Goal: Communication & Community: Participate in discussion

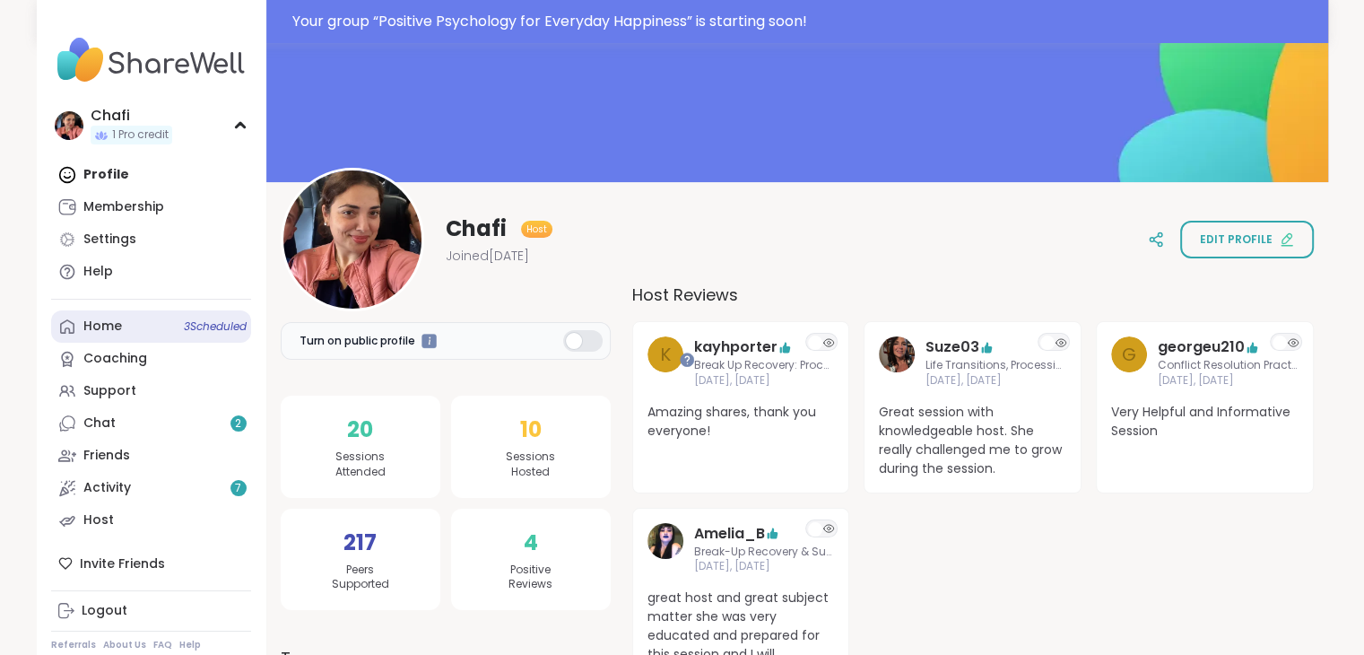
click at [135, 331] on link "Home 3 Scheduled" at bounding box center [151, 326] width 200 height 32
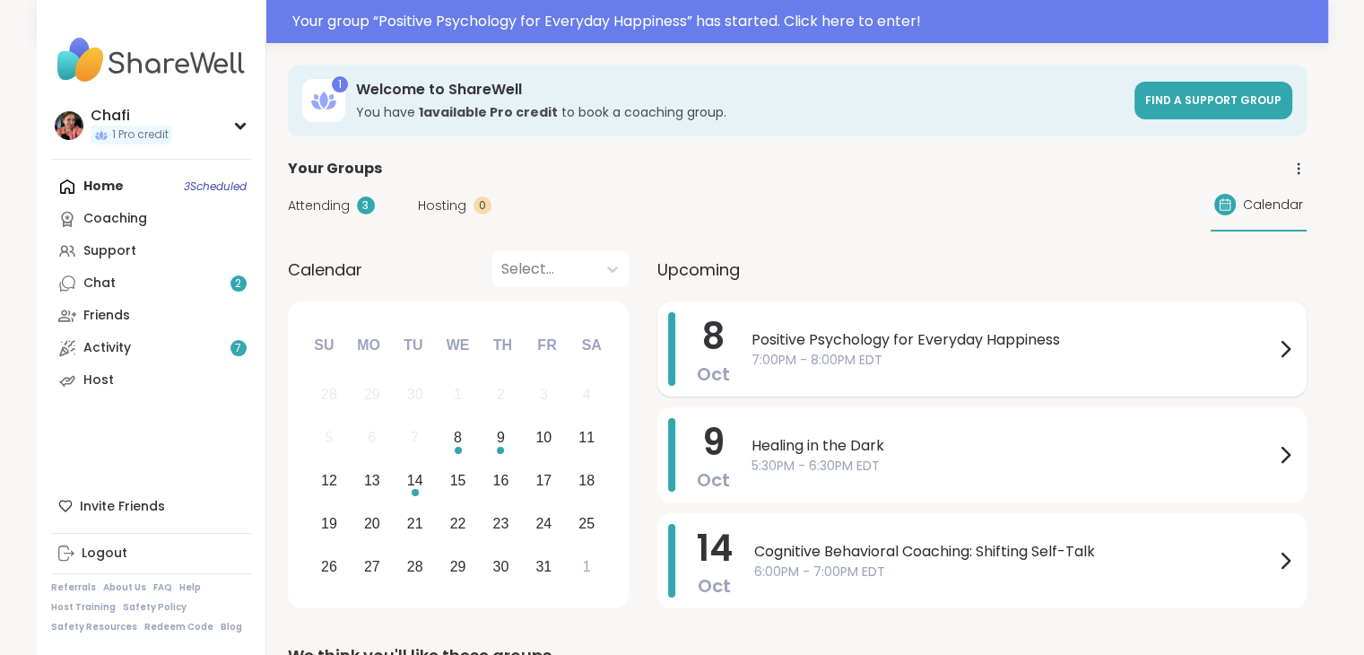
click at [877, 374] on div "Positive Psychology for Everyday Happiness 7:00PM - 8:00PM EDT" at bounding box center [1023, 349] width 544 height 74
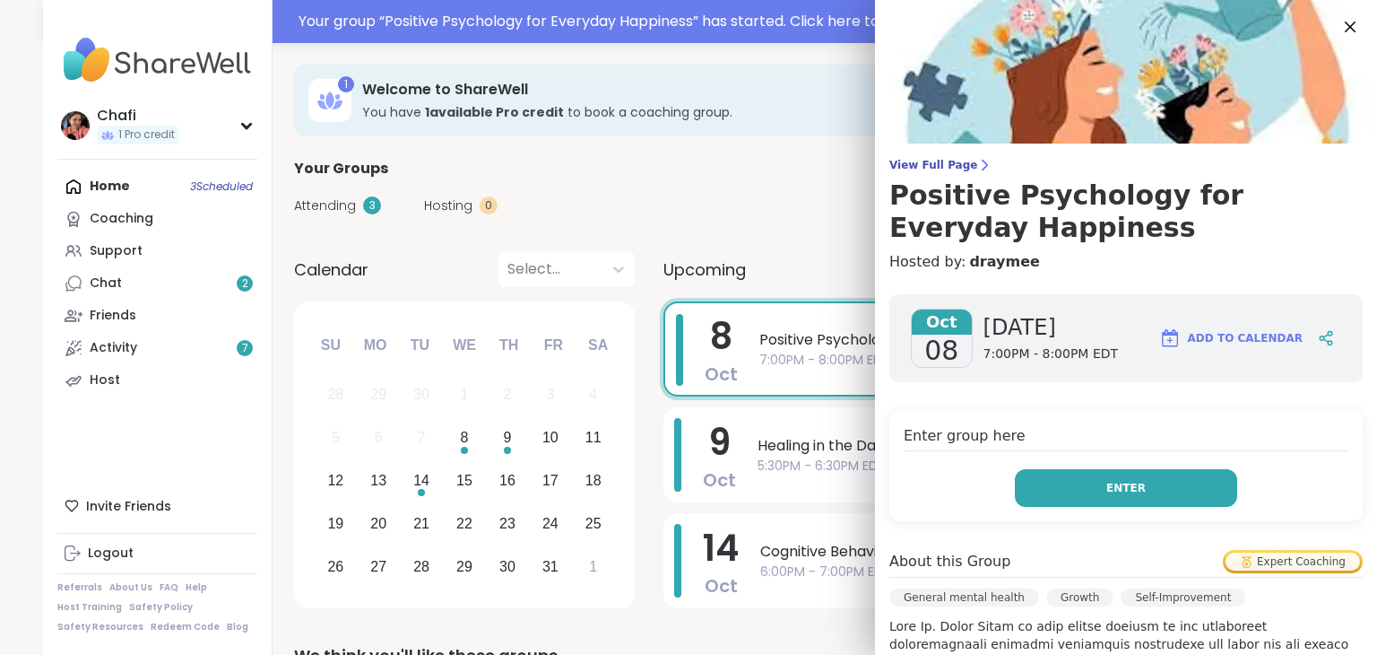
click at [1107, 488] on span "Enter" at bounding box center [1126, 488] width 39 height 16
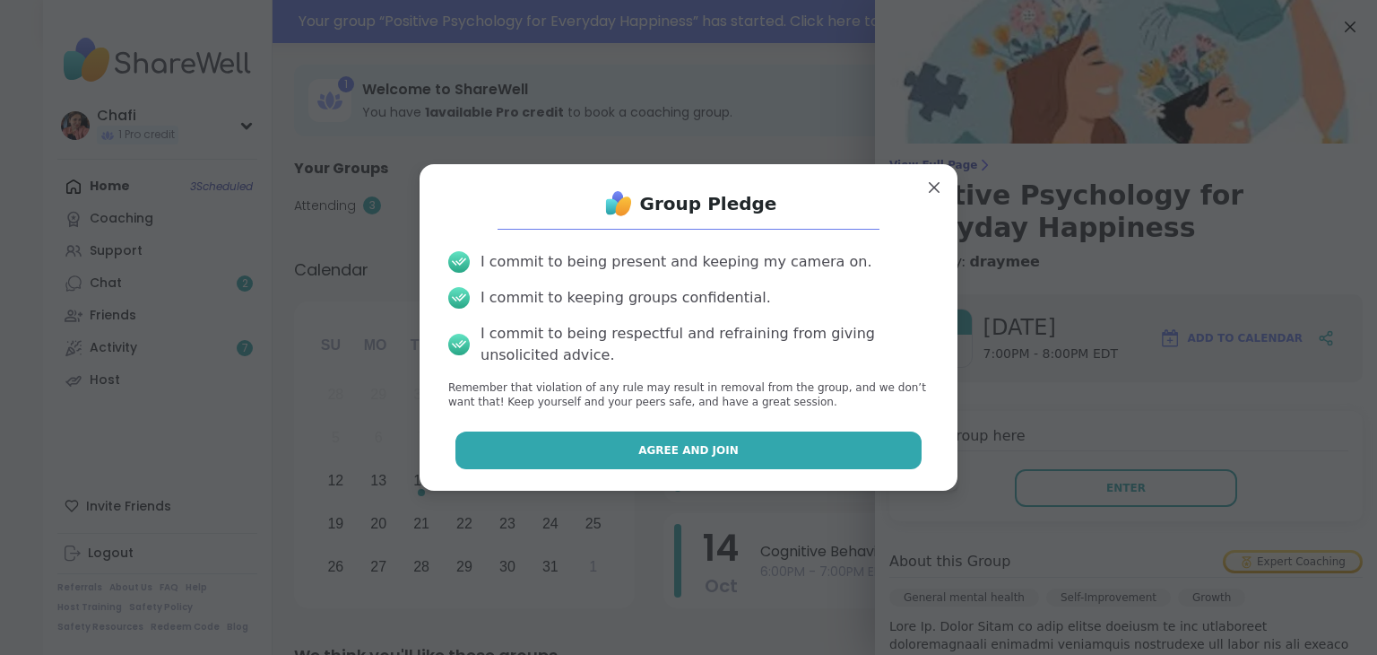
click at [794, 438] on button "Agree and Join" at bounding box center [689, 450] width 467 height 38
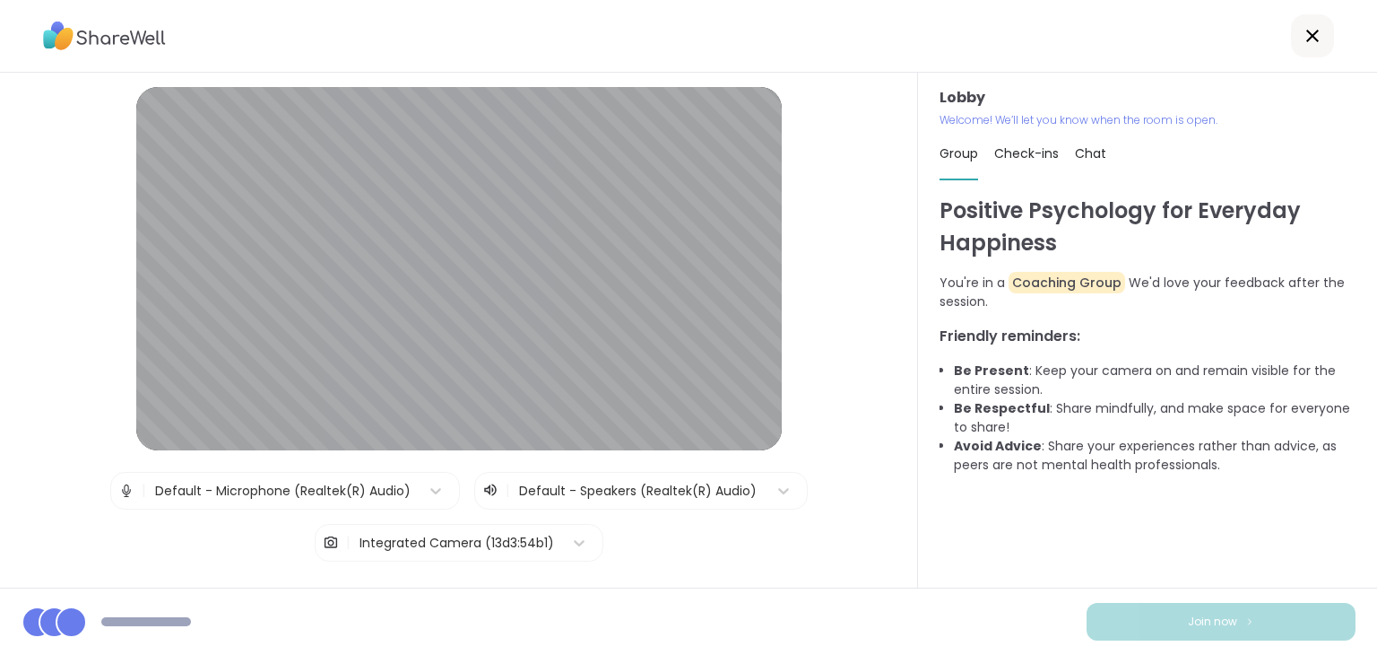
click at [1360, 522] on div "Lobby Welcome! We’ll let you know when the room is open. Group Check-ins Chat P…" at bounding box center [1147, 330] width 459 height 515
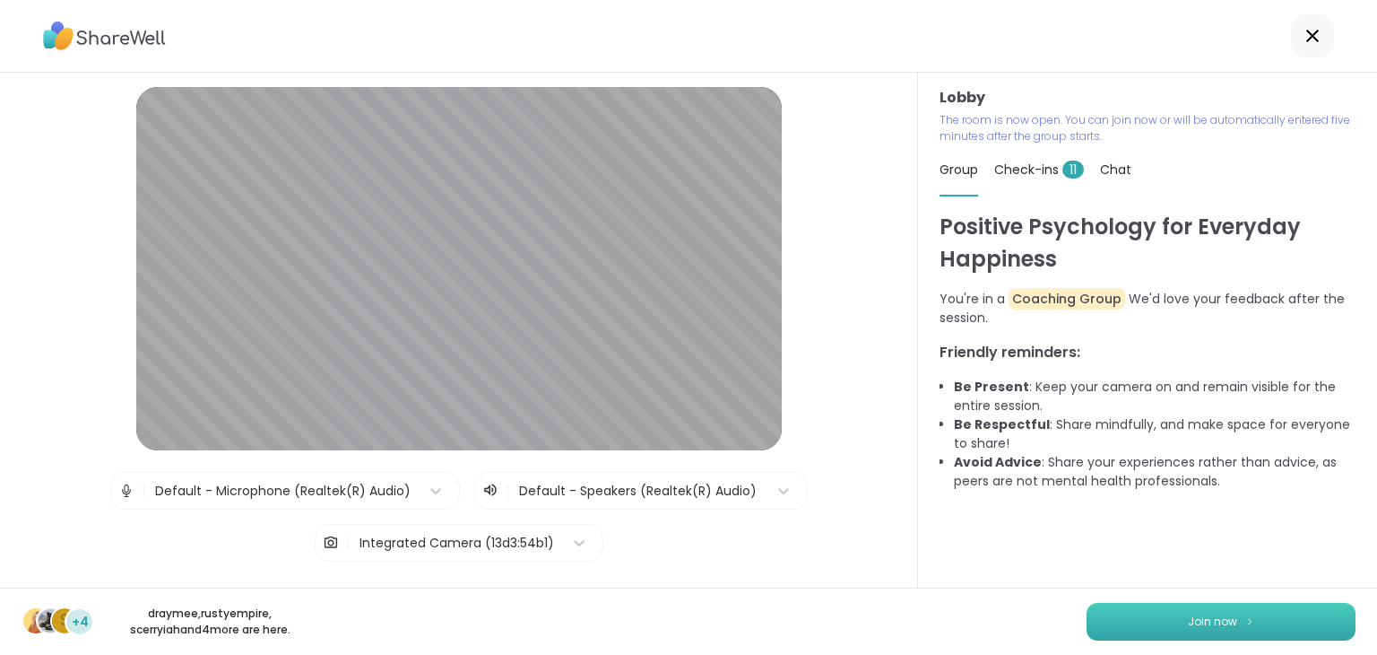
click at [1255, 621] on button "Join now" at bounding box center [1221, 622] width 269 height 38
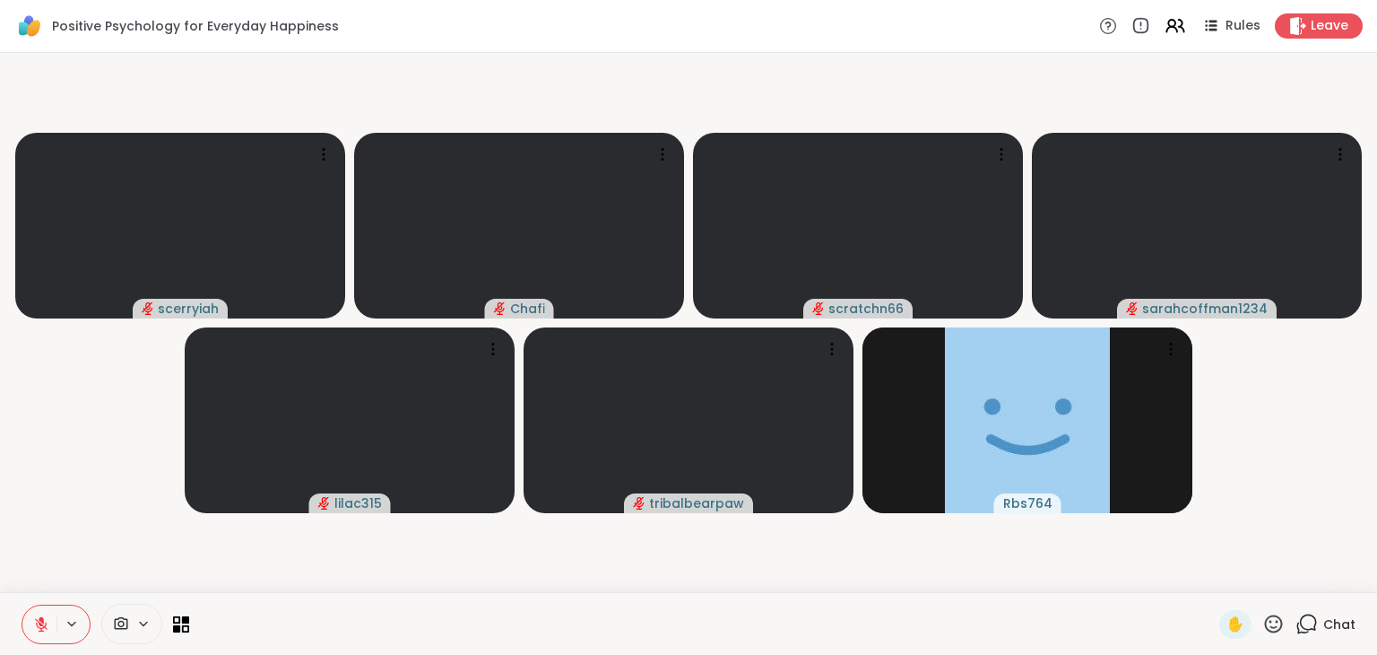
click at [1263, 621] on icon at bounding box center [1274, 623] width 22 height 22
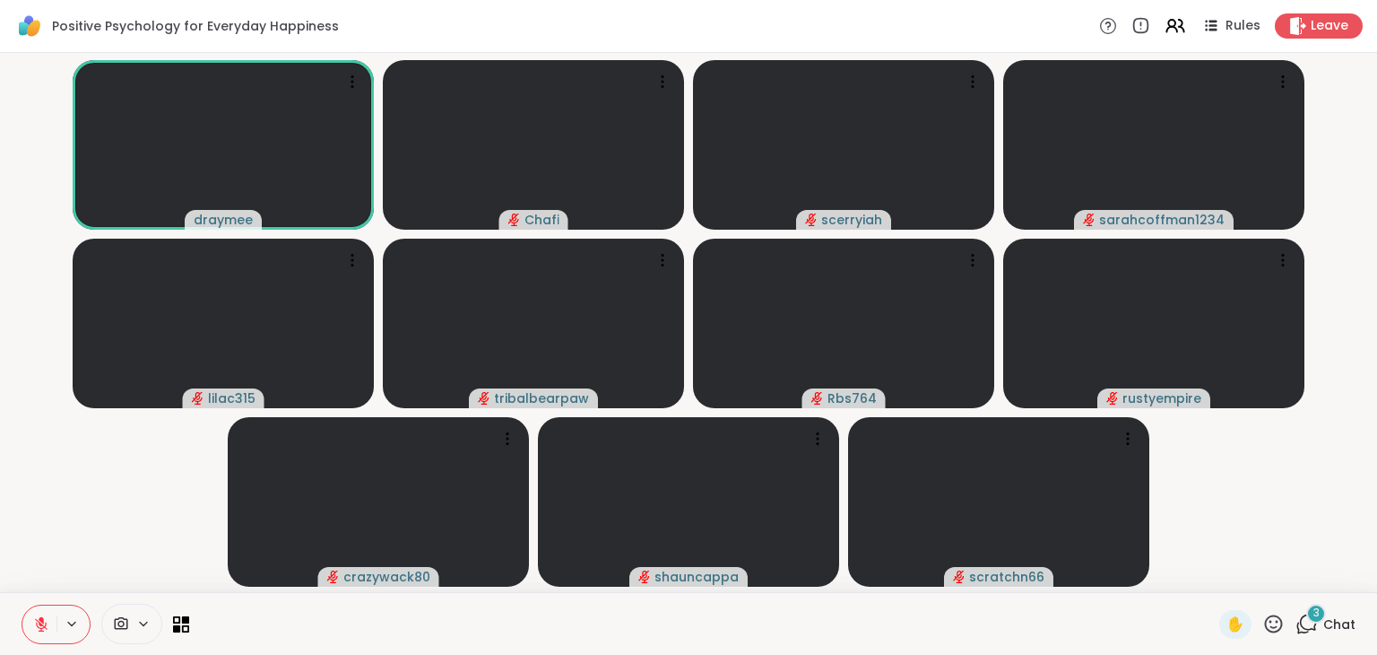
click at [1297, 625] on icon at bounding box center [1307, 623] width 22 height 22
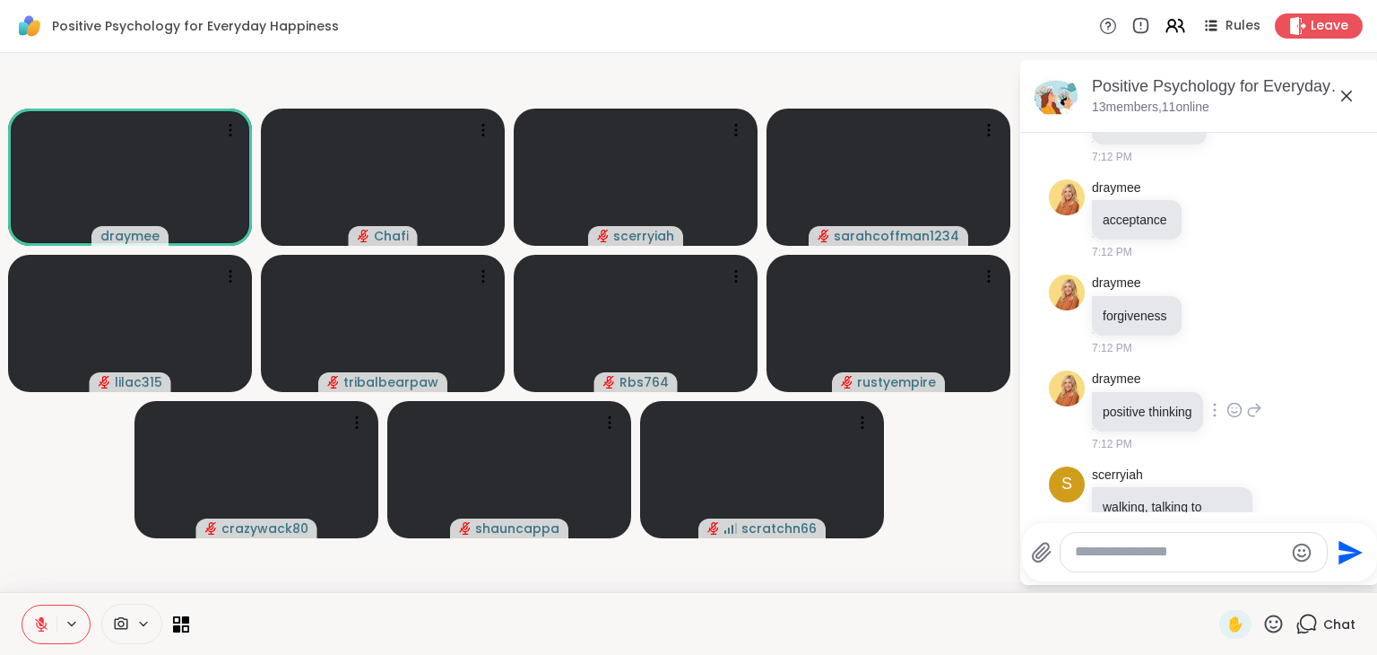
scroll to position [971, 0]
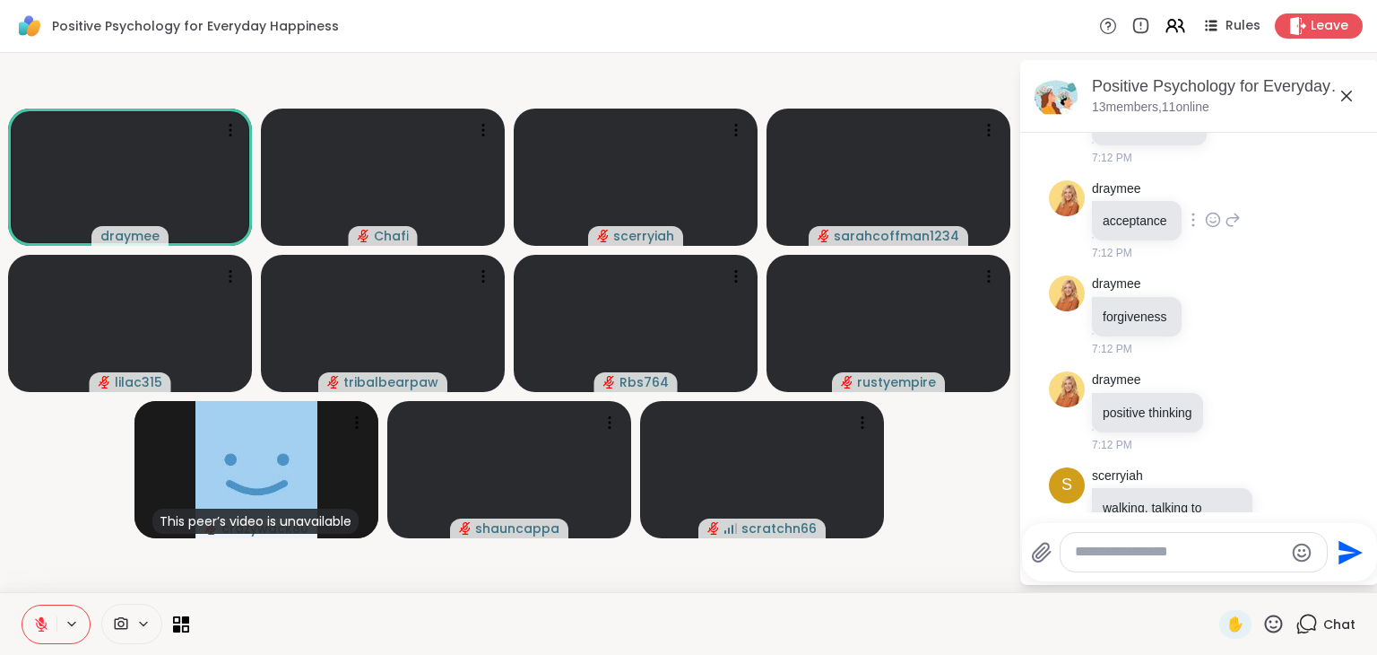
click at [1209, 229] on icon at bounding box center [1213, 220] width 16 height 18
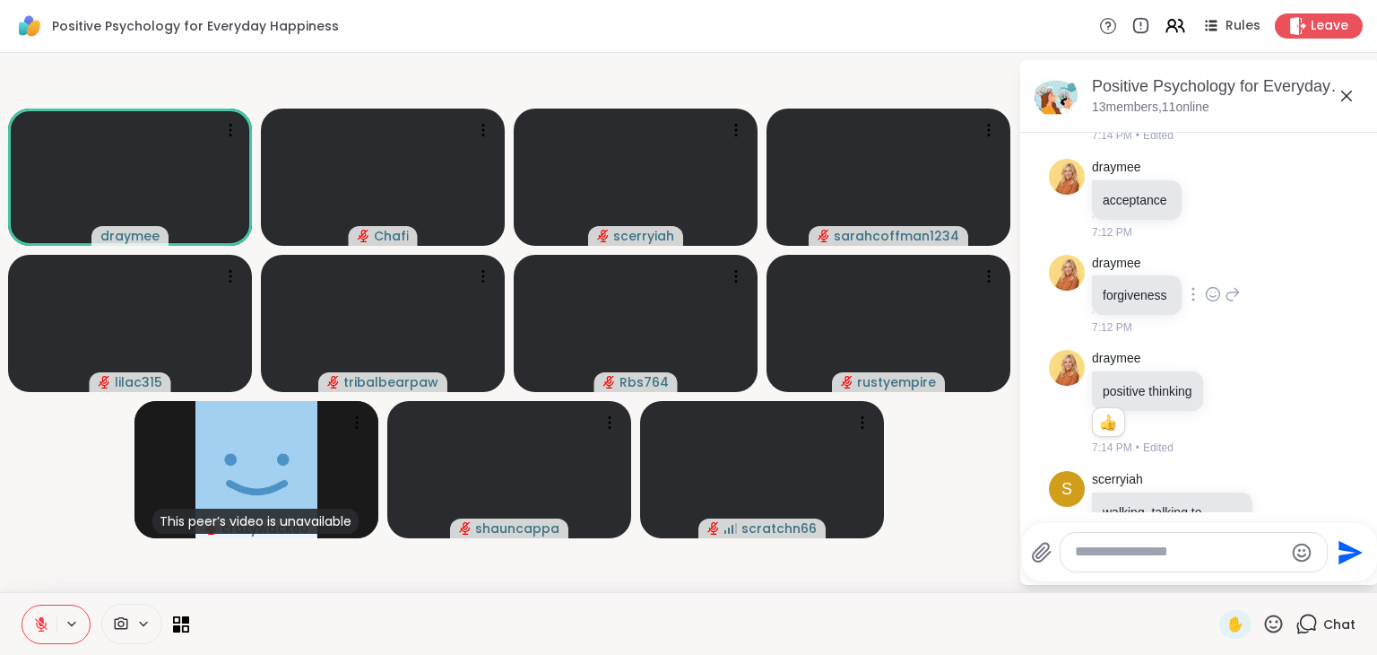
scroll to position [1042, 0]
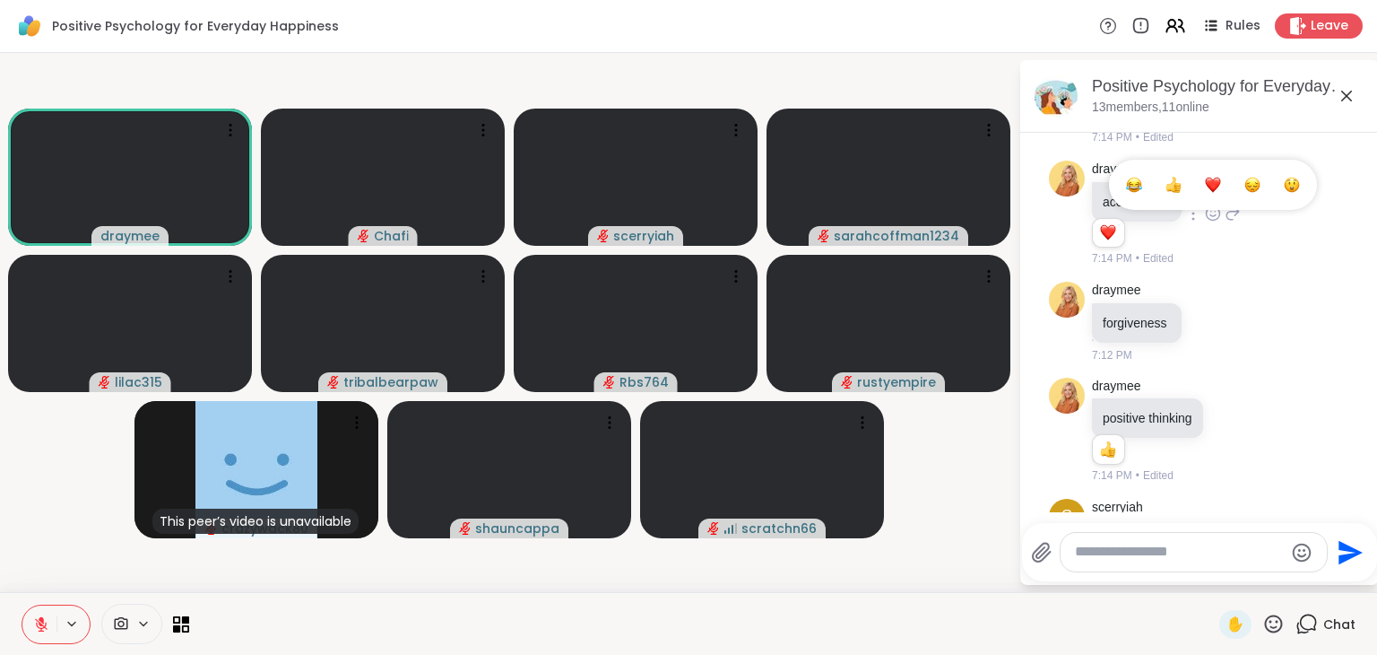
click at [1207, 193] on div "Select Reaction: Heart" at bounding box center [1213, 185] width 16 height 16
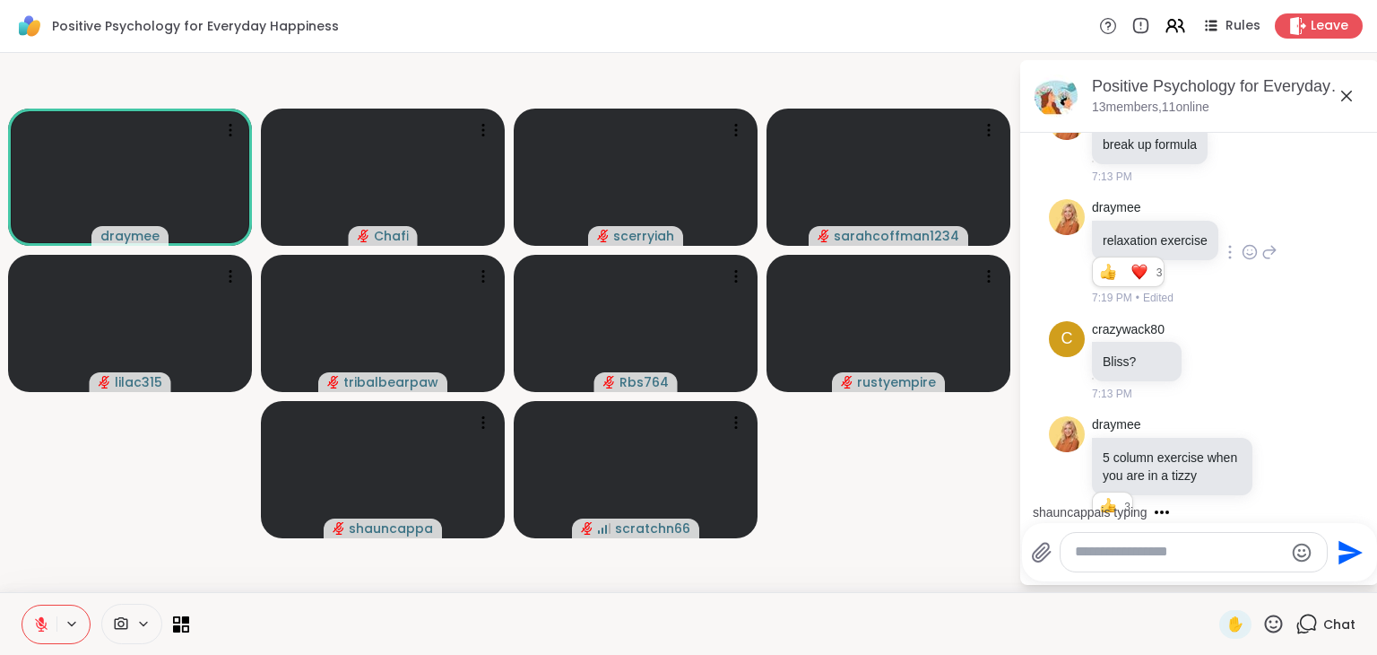
scroll to position [2045, 0]
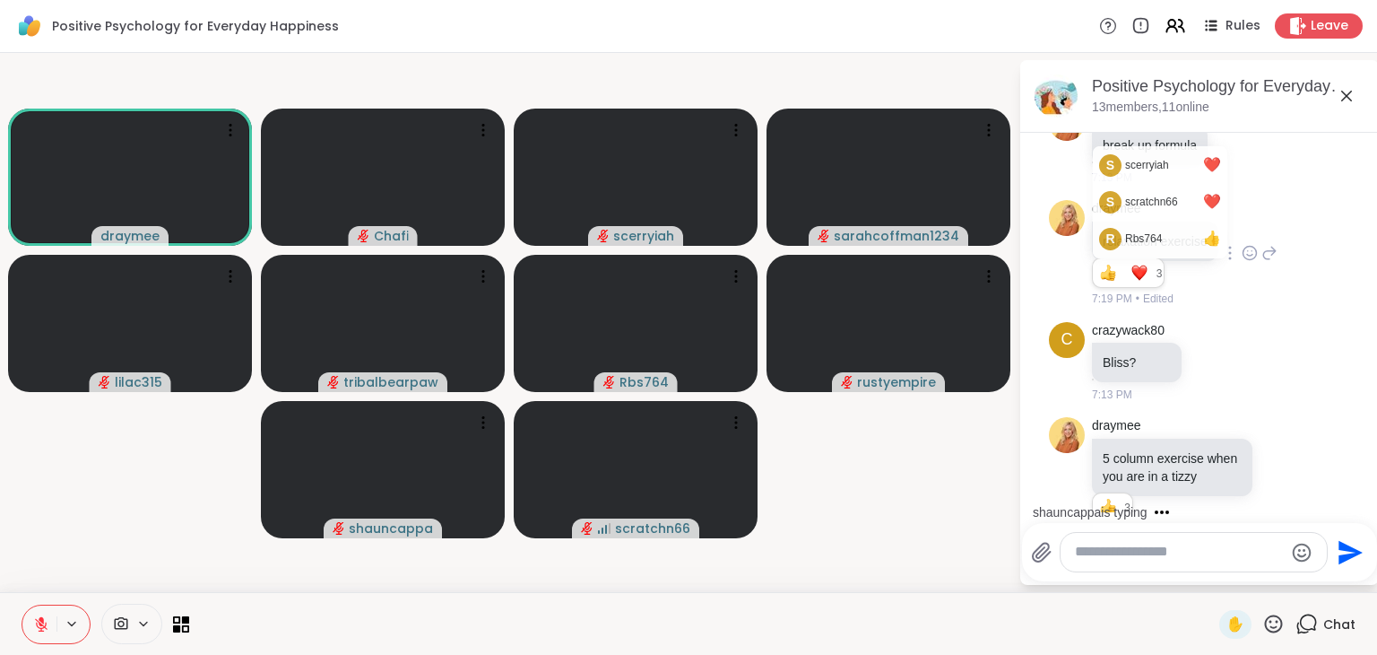
click at [1132, 281] on div "Reactions: love" at bounding box center [1140, 273] width 16 height 16
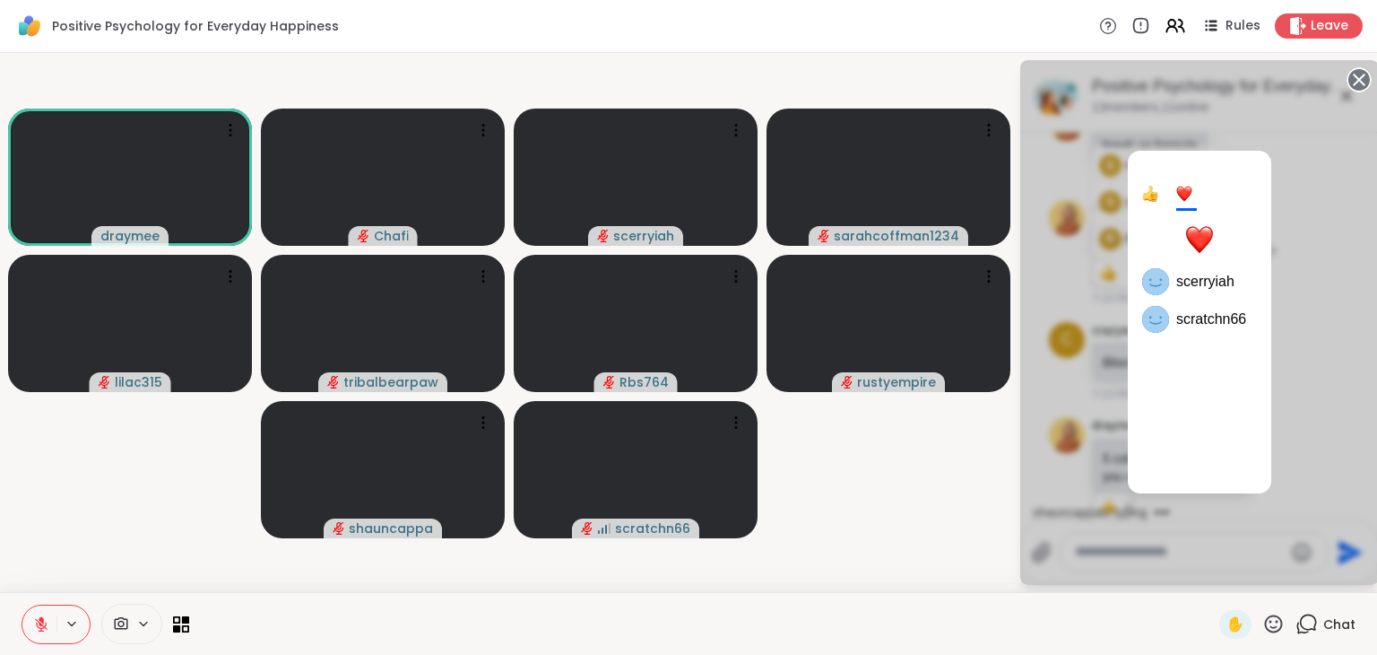
click at [1083, 327] on div "1 2 scerryiah scratchn66" at bounding box center [1200, 322] width 359 height 525
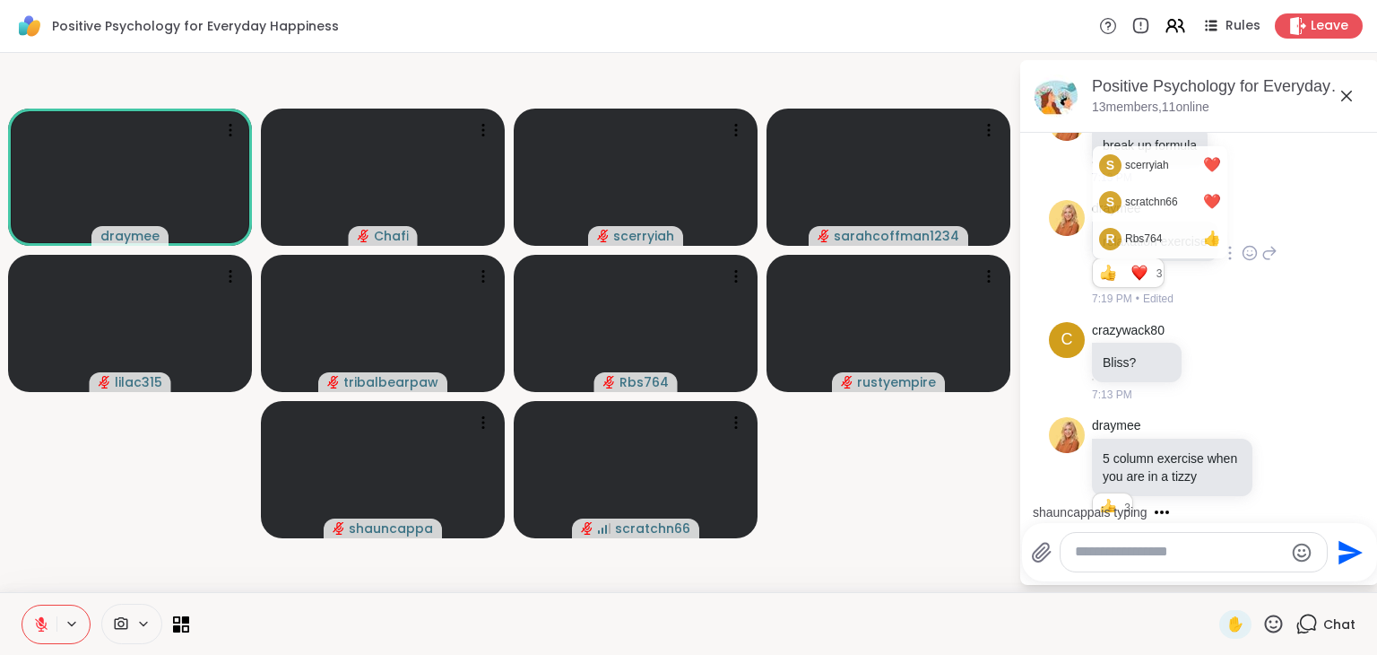
click at [1144, 281] on div "Reactions: love" at bounding box center [1140, 273] width 16 height 16
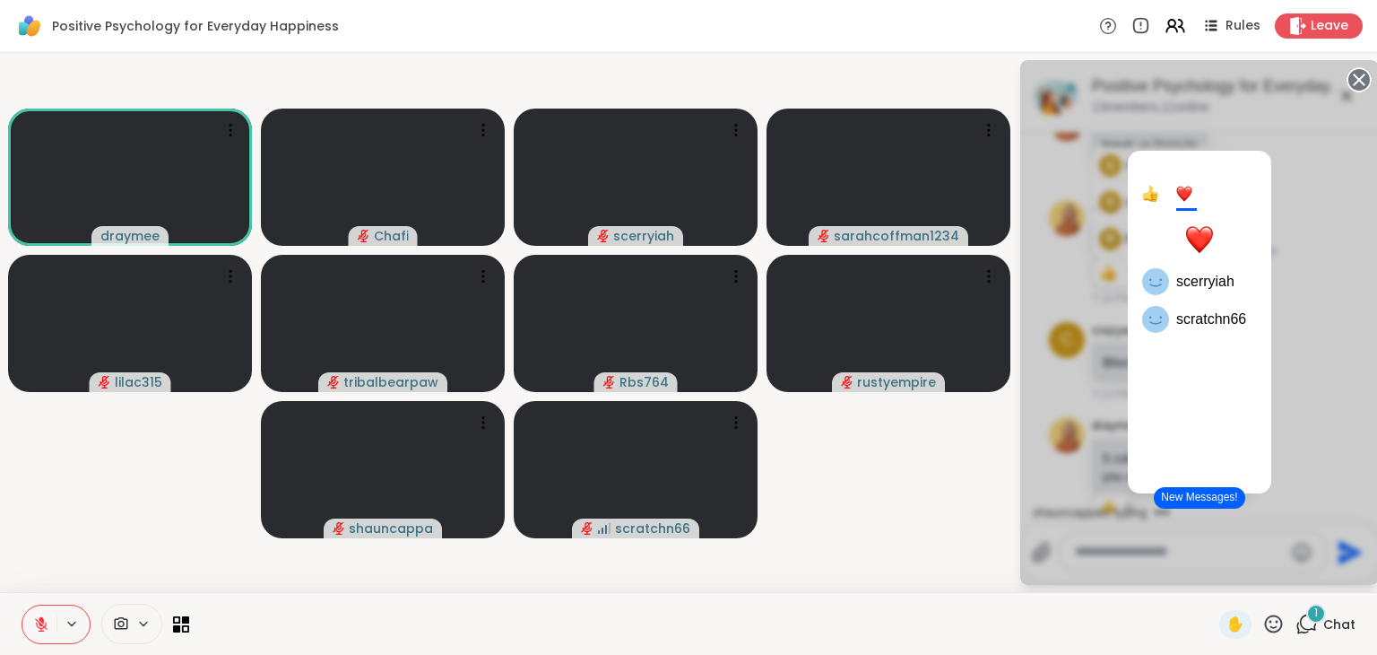
click at [1331, 320] on div "1 2 scerryiah scratchn66" at bounding box center [1200, 322] width 359 height 525
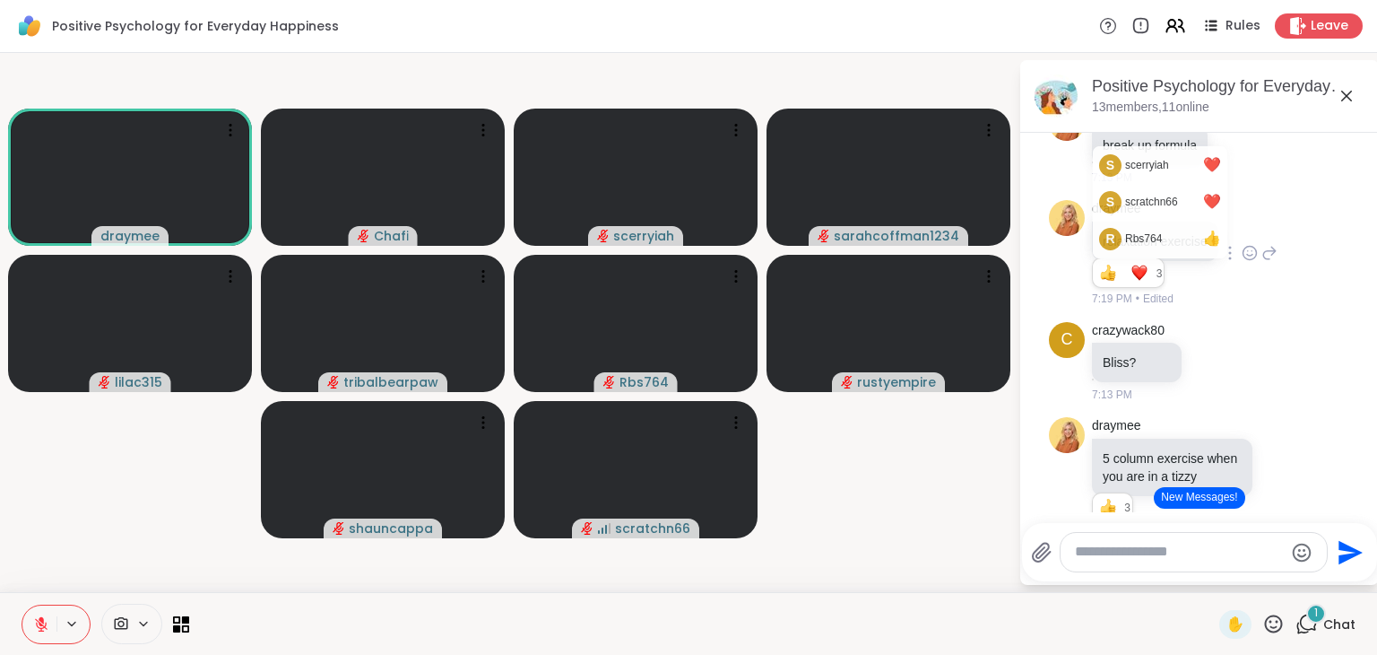
click at [1316, 290] on div "draymee relaxation exercise s scerryiah ❤️ s scratchn66 ❤️ R Rbs764 👍 1 2 3 3 7…" at bounding box center [1199, 253] width 301 height 121
click at [1244, 187] on div "draymee break up formula 7:13 PM" at bounding box center [1179, 146] width 175 height 82
click at [1243, 259] on icon at bounding box center [1249, 252] width 13 height 13
click at [1242, 232] on div "Select Reaction: Heart" at bounding box center [1250, 224] width 16 height 16
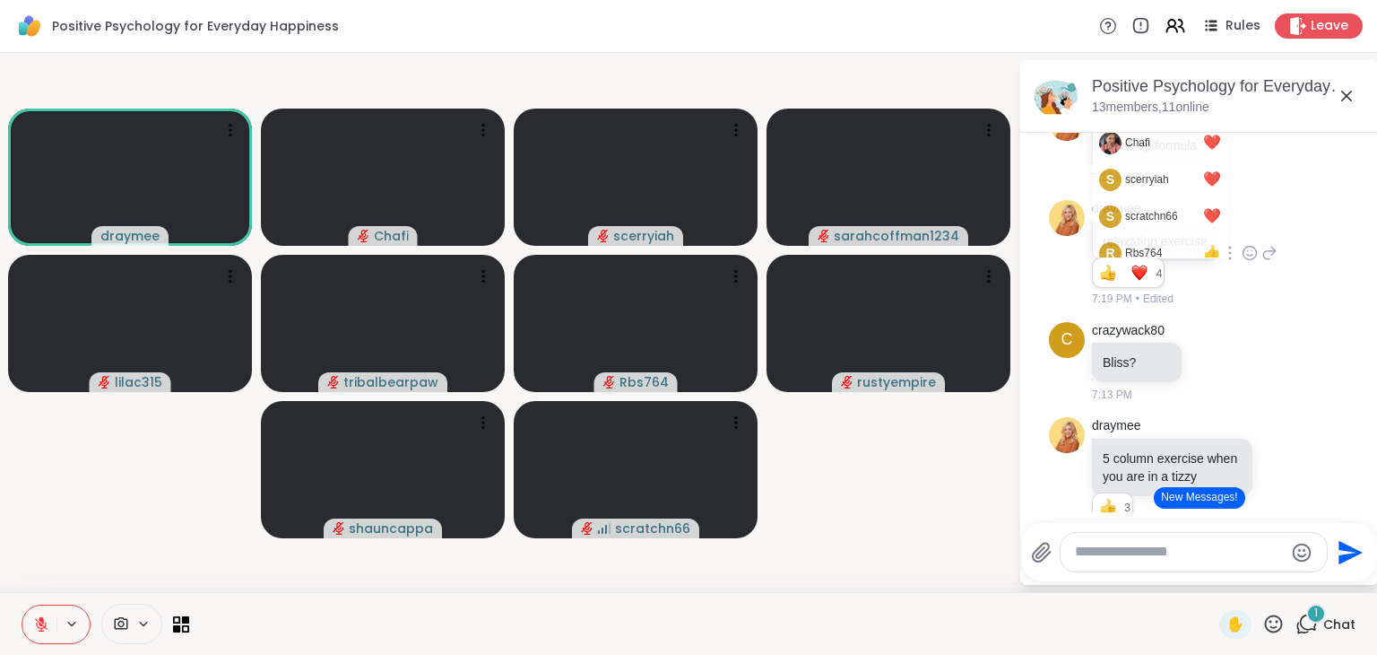
click at [1281, 314] on div "draymee relaxation exercise Chafi ❤️ s scerryiah ❤️ s scratchn66 ❤️ R Rbs764 👍 …" at bounding box center [1199, 253] width 301 height 121
click at [1063, 314] on div "draymee relaxation exercise Chafi ❤️ s scerryiah ❤️ s scratchn66 ❤️ R Rbs764 👍 …" at bounding box center [1199, 253] width 301 height 121
click at [1039, 303] on li "draymee relaxation exercise Chafi ❤️ s scerryiah ❤️ s scratchn66 ❤️ R Rbs764 👍 …" at bounding box center [1201, 253] width 326 height 121
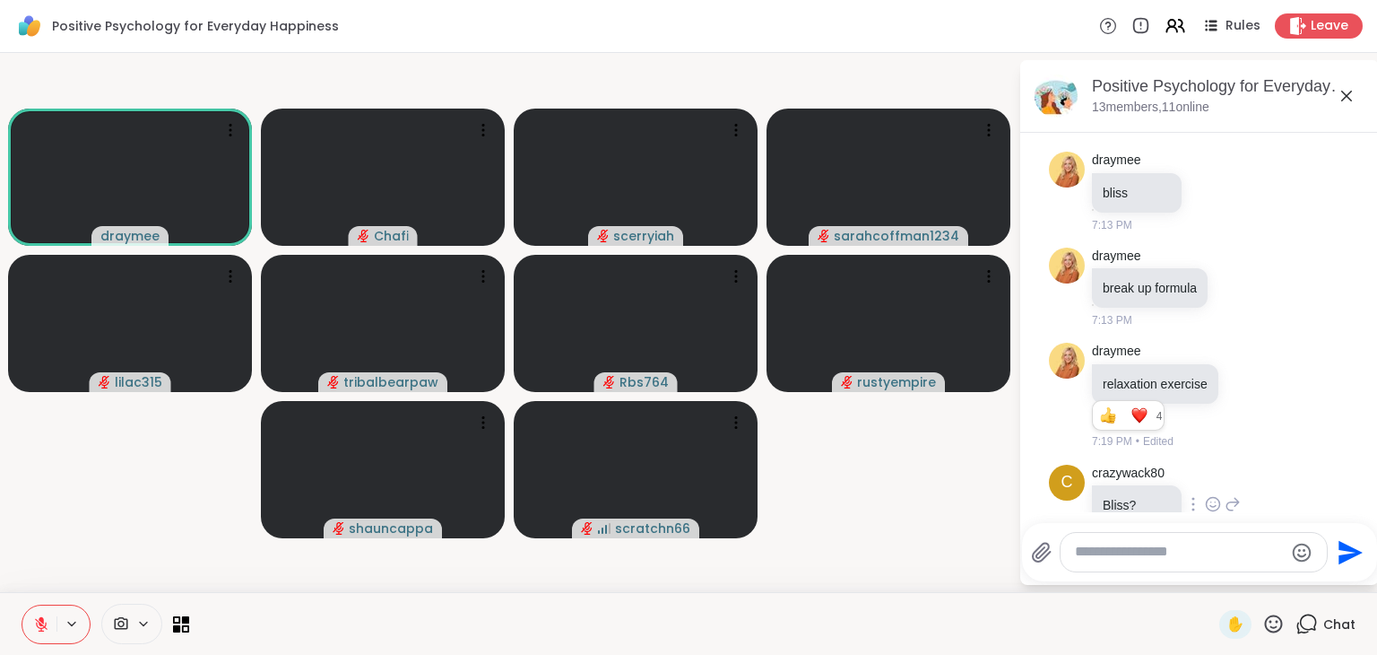
scroll to position [1892, 0]
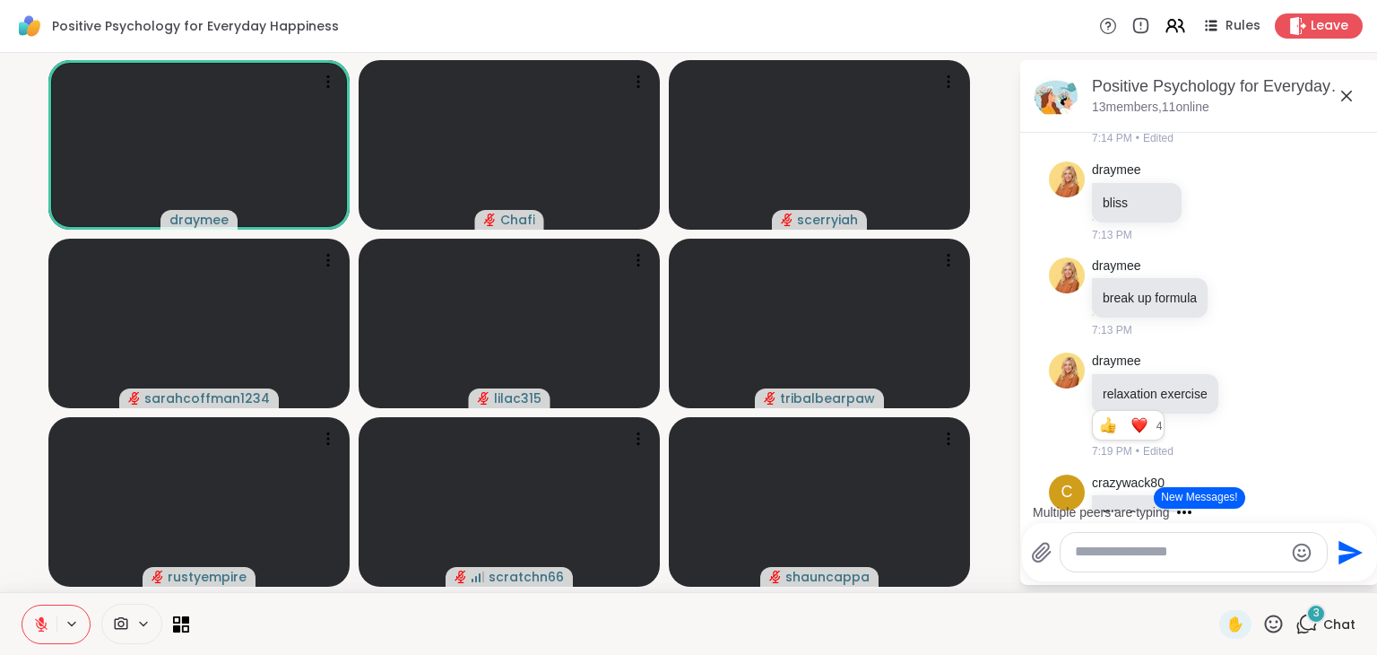
click at [1148, 537] on div at bounding box center [1194, 552] width 266 height 39
click at [1116, 553] on textarea "Type your message" at bounding box center [1179, 552] width 209 height 19
type textarea "***"
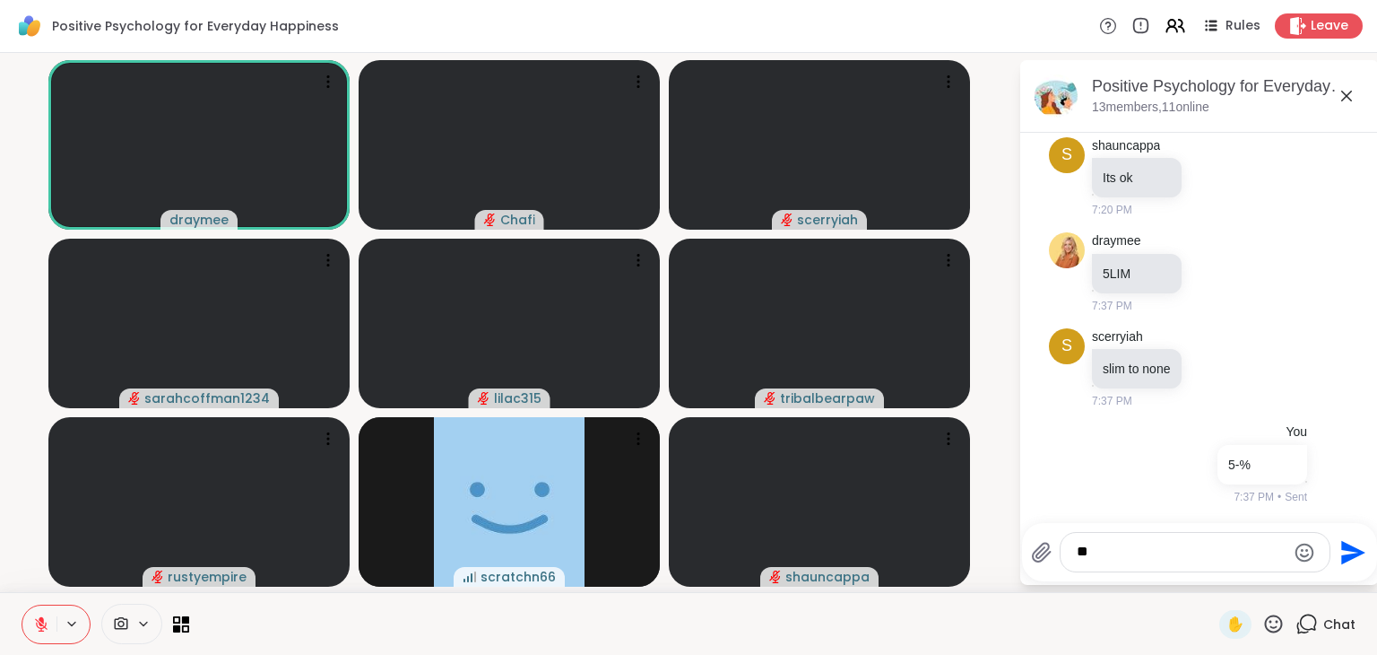
type textarea "***"
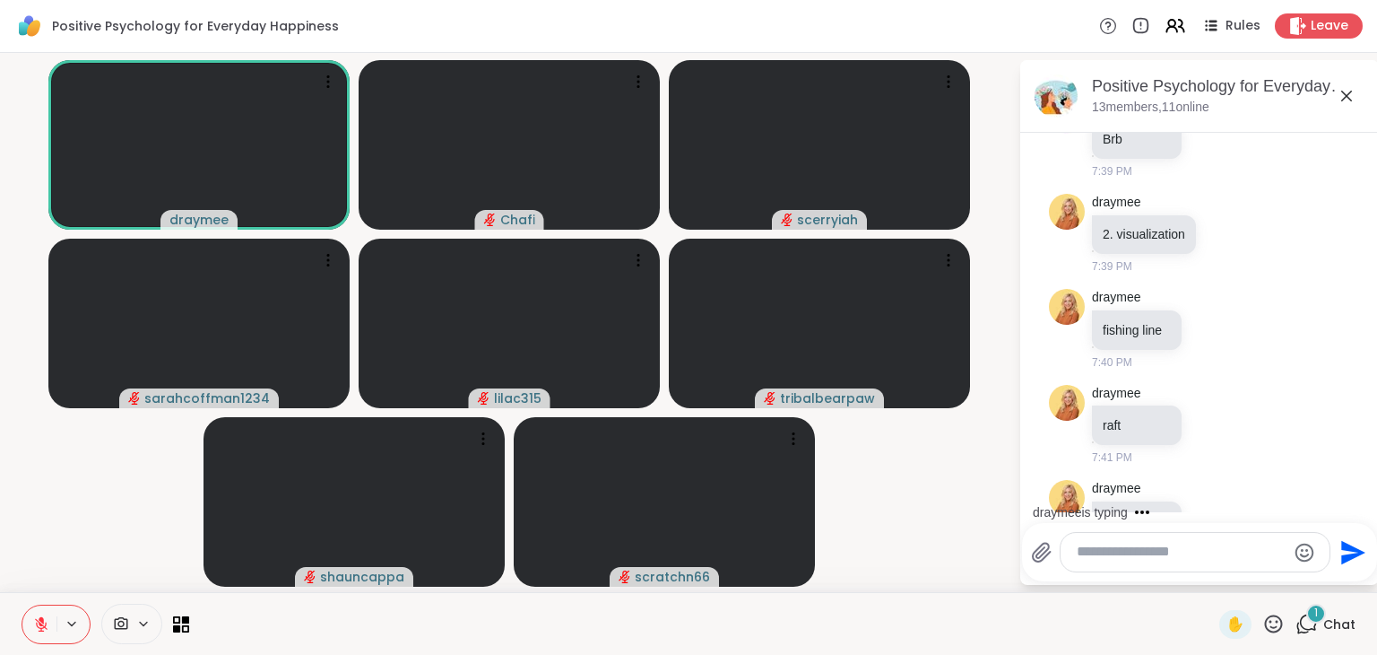
scroll to position [4058, 0]
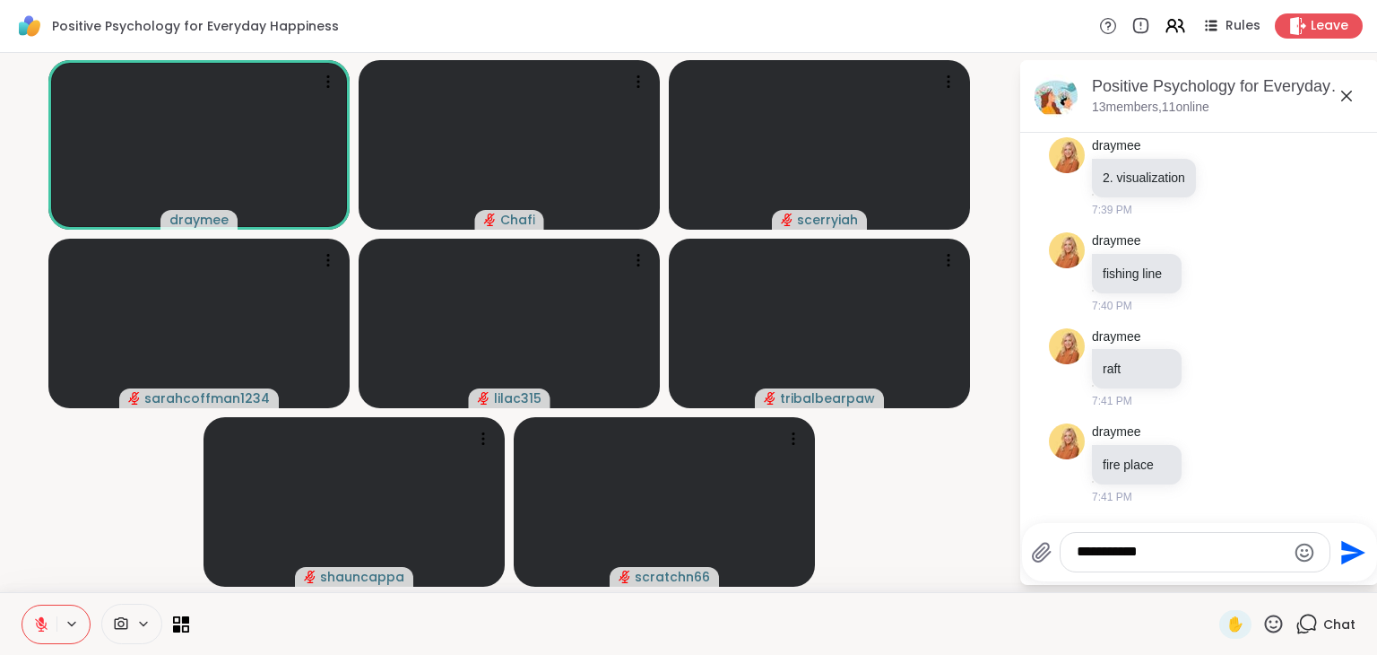
type textarea "**********"
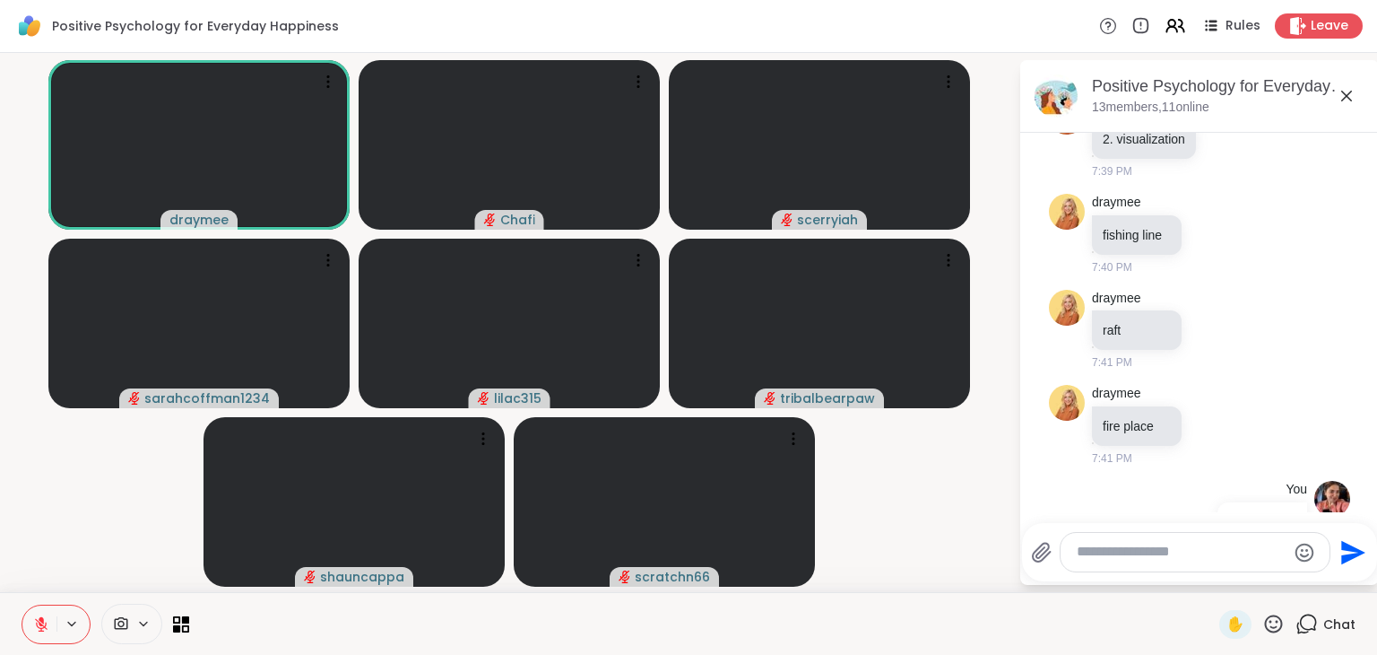
scroll to position [4154, 0]
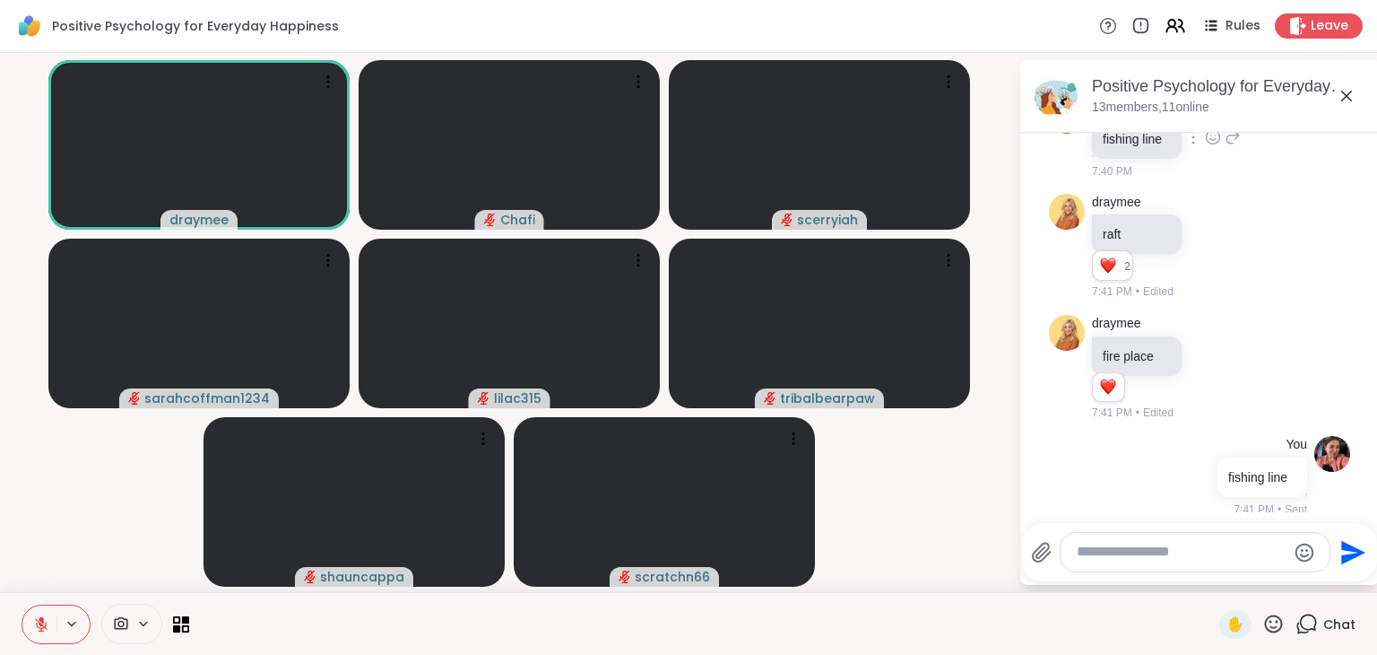
click at [1205, 146] on icon at bounding box center [1213, 137] width 16 height 18
click at [1200, 126] on button "Select Reaction: Heart" at bounding box center [1213, 109] width 36 height 36
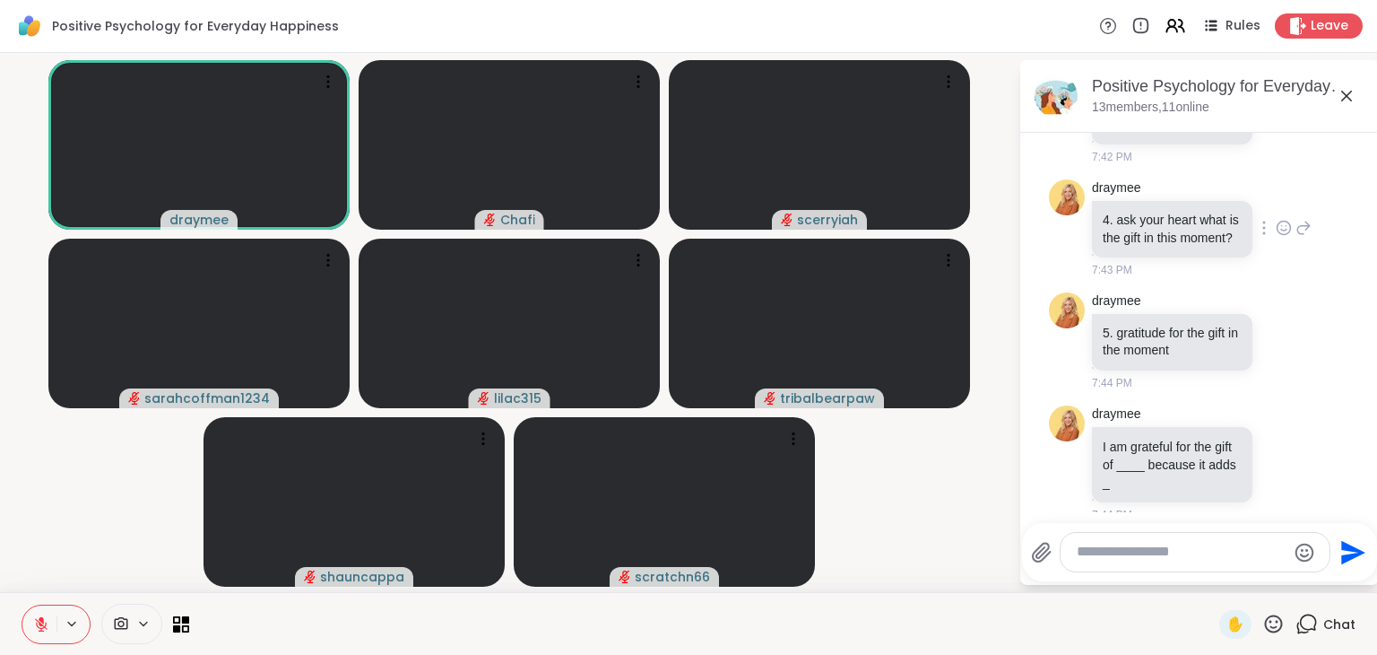
scroll to position [5473, 0]
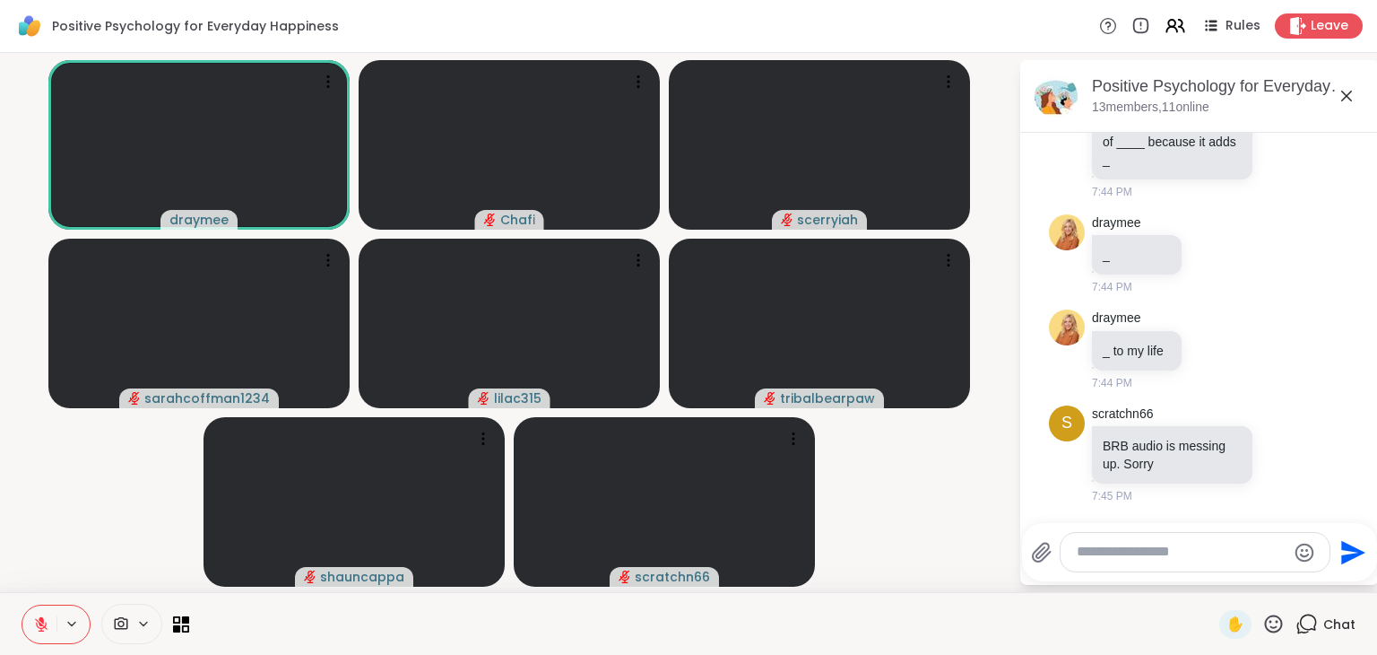
click at [1148, 545] on textarea "Type your message" at bounding box center [1181, 552] width 209 height 19
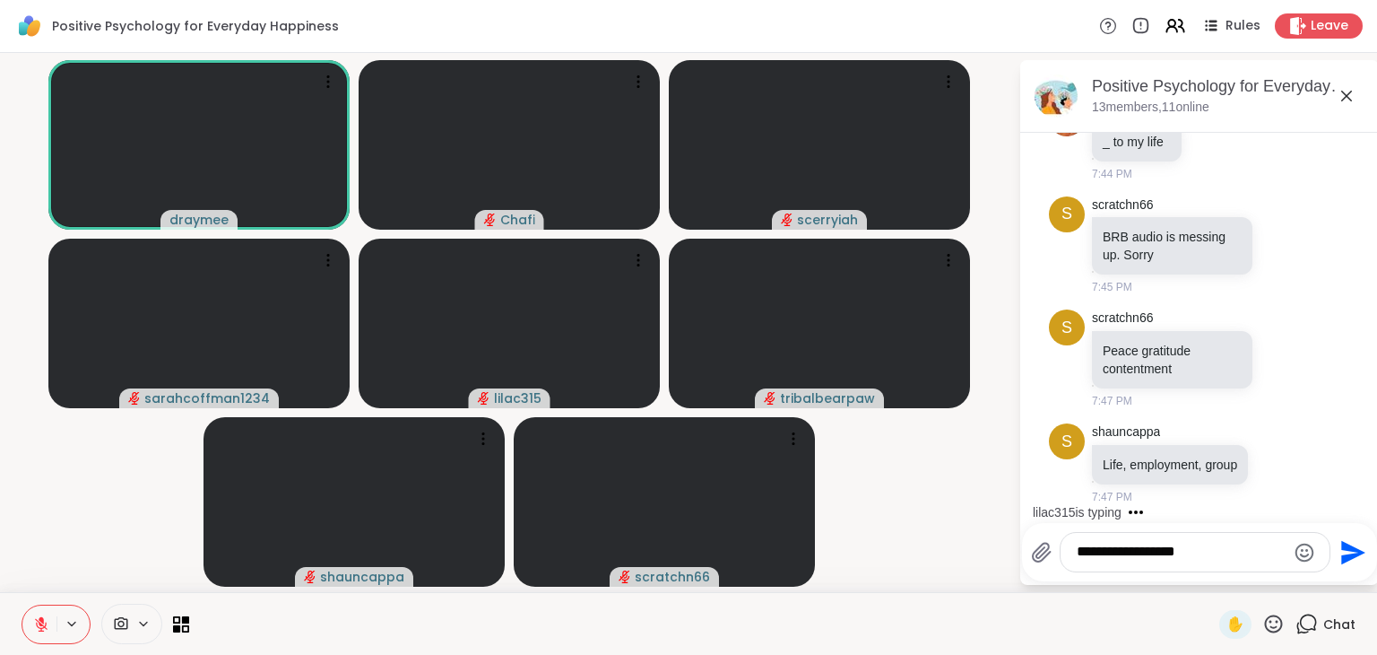
scroll to position [5794, 0]
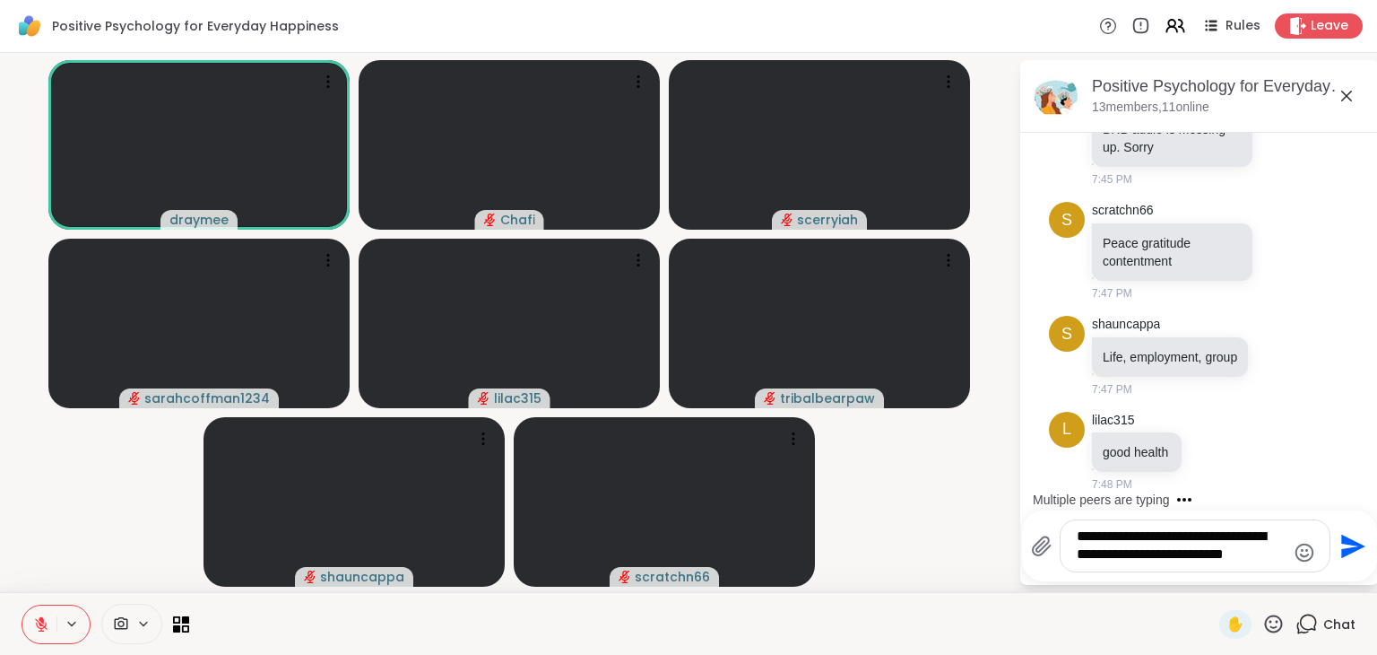
type textarea "**********"
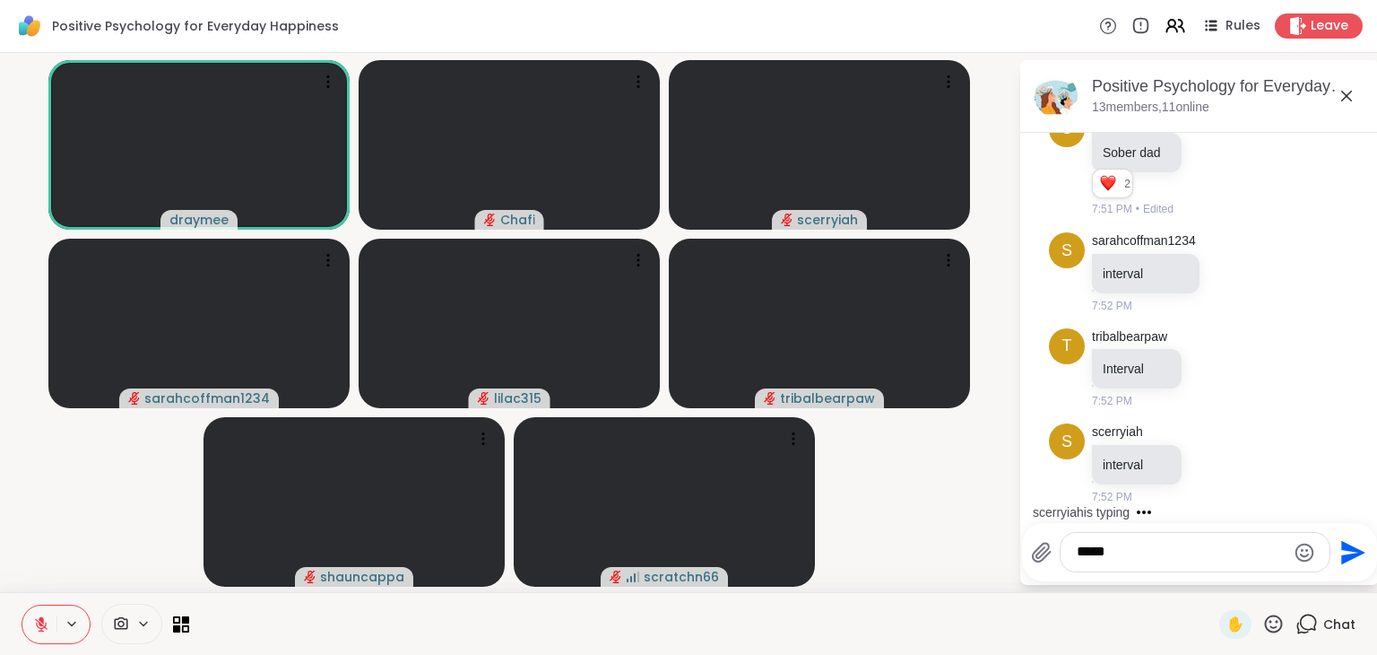
scroll to position [6594, 0]
type textarea "*"
type textarea "********"
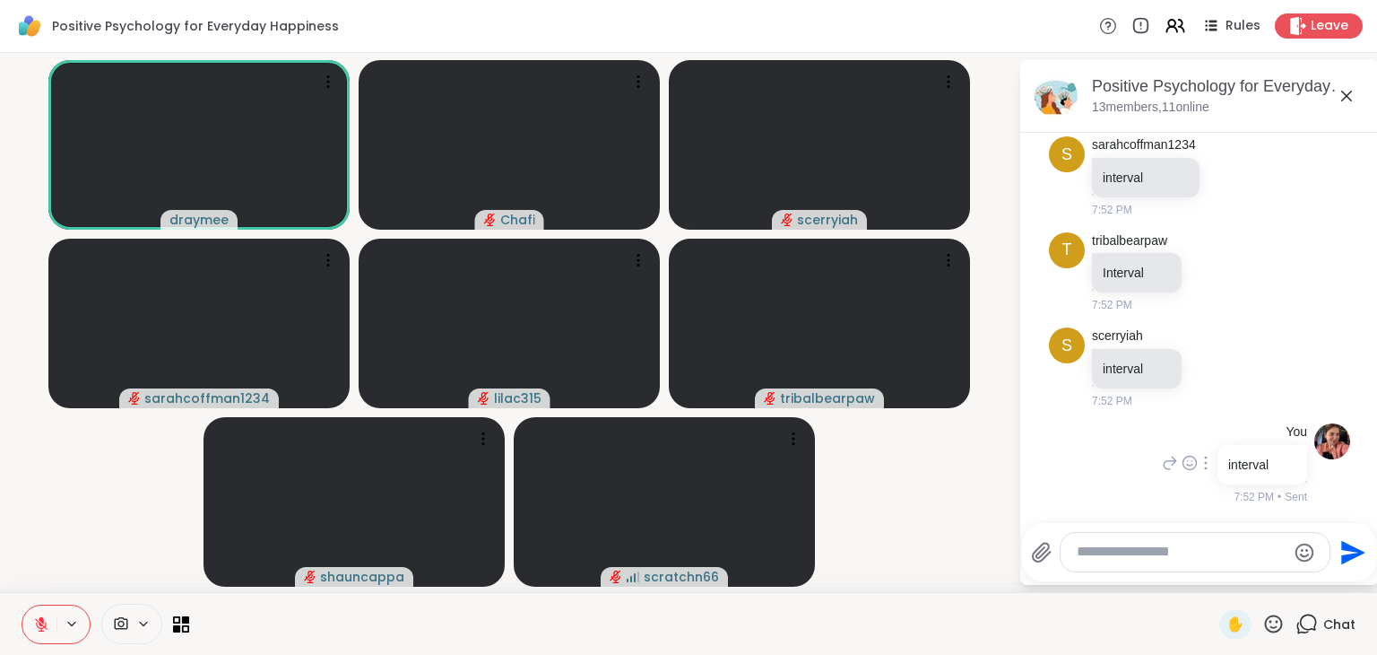
scroll to position [6690, 0]
click at [1227, 622] on span "✋" at bounding box center [1236, 624] width 18 height 22
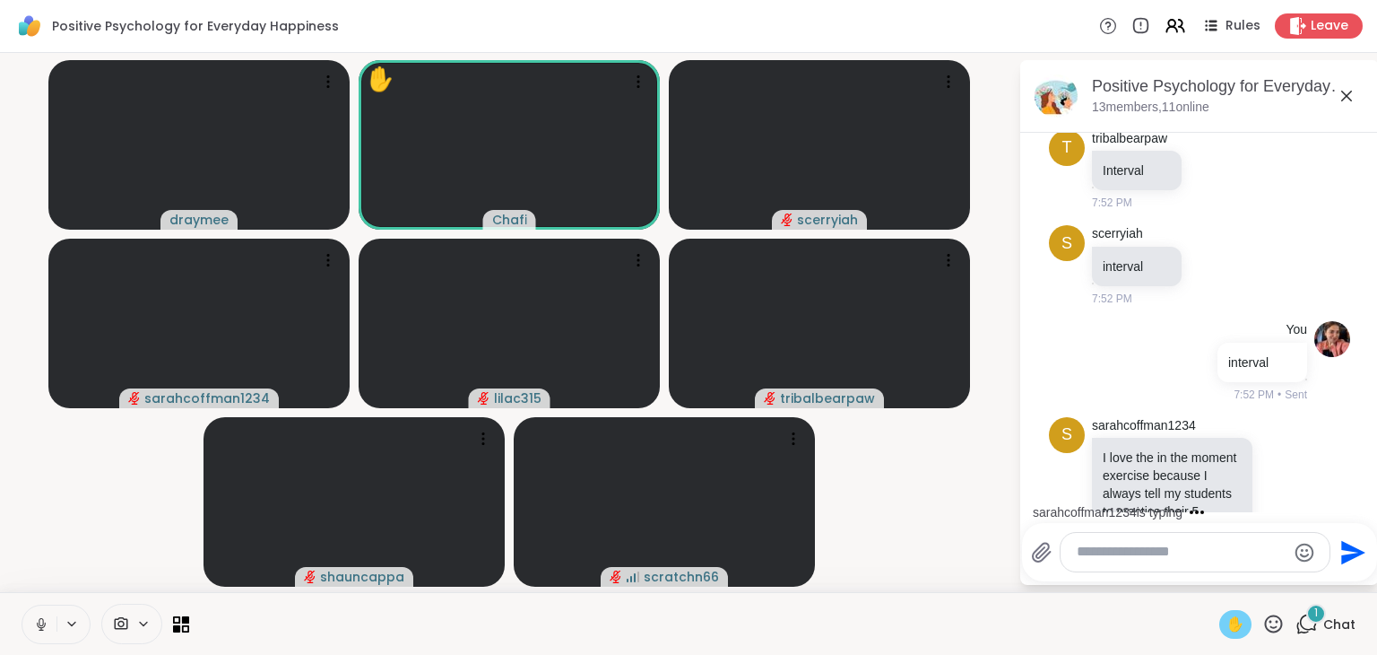
scroll to position [6892, 0]
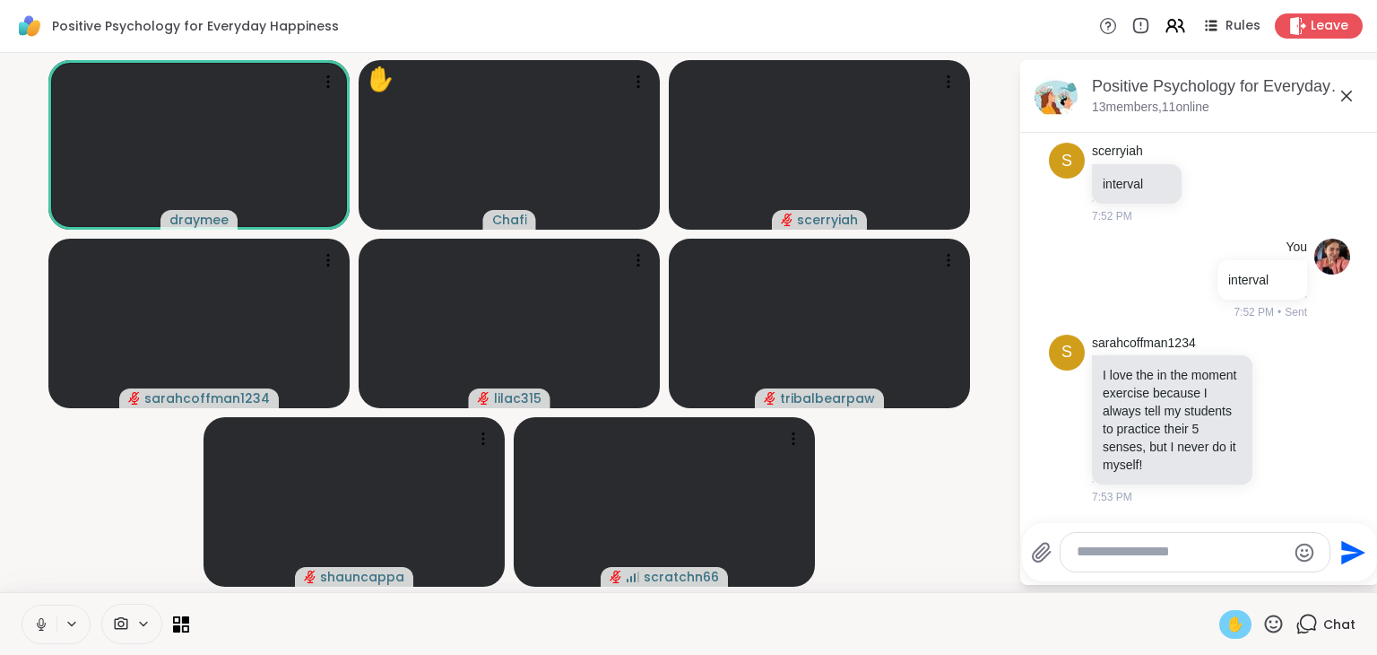
click at [30, 635] on button at bounding box center [39, 624] width 34 height 38
click at [1265, 628] on icon at bounding box center [1274, 623] width 18 height 18
click at [1083, 561] on div at bounding box center [1195, 552] width 269 height 39
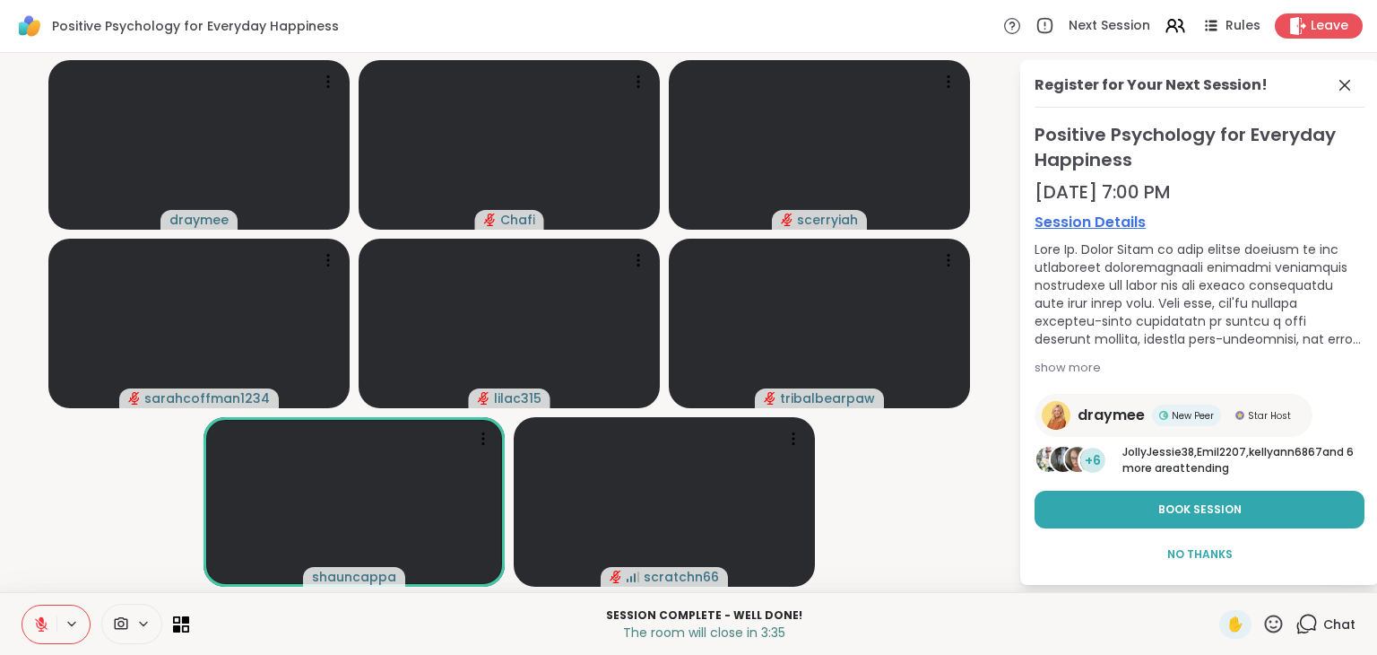
click at [36, 625] on icon at bounding box center [41, 624] width 16 height 16
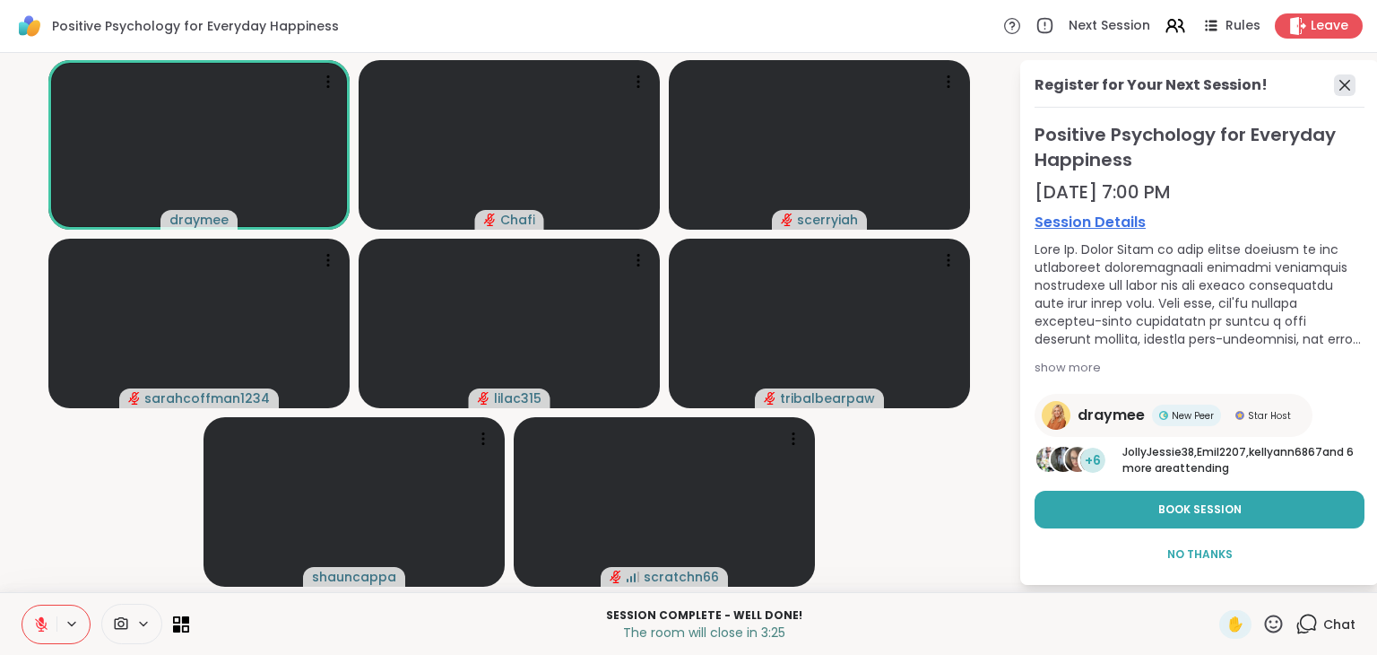
click at [1340, 83] on icon at bounding box center [1345, 85] width 11 height 11
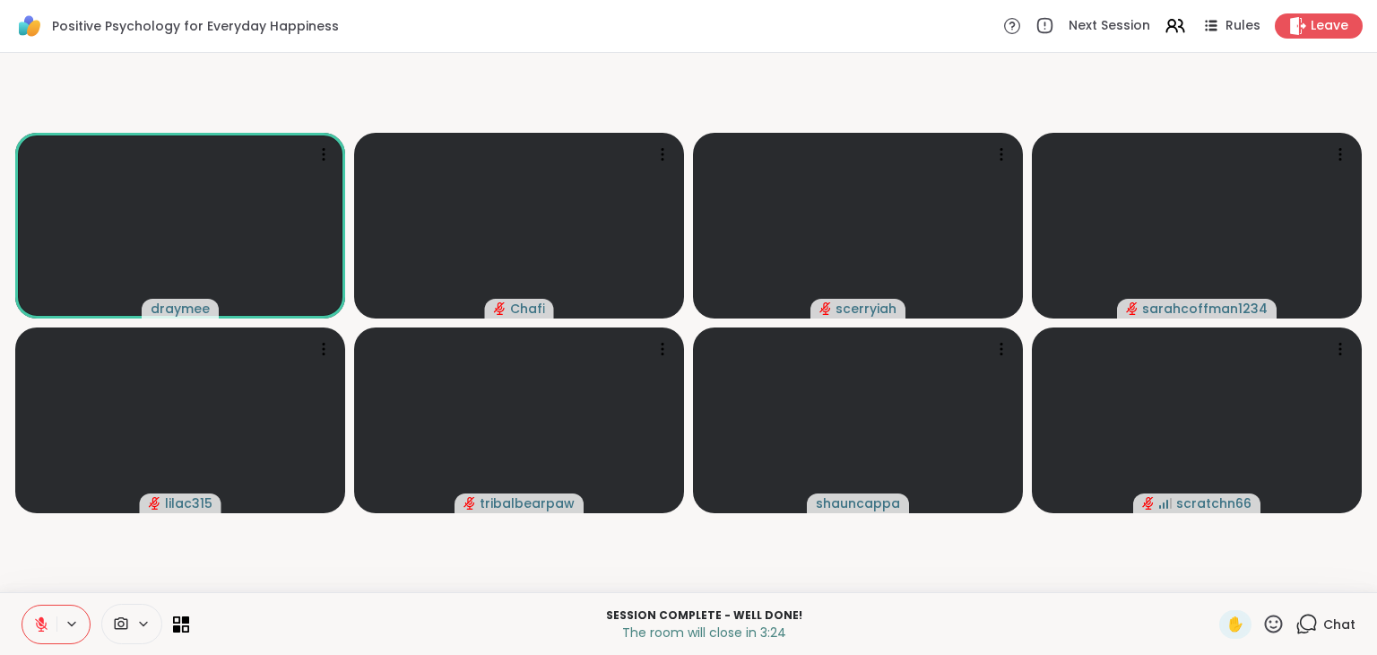
click at [1296, 627] on icon at bounding box center [1307, 623] width 22 height 22
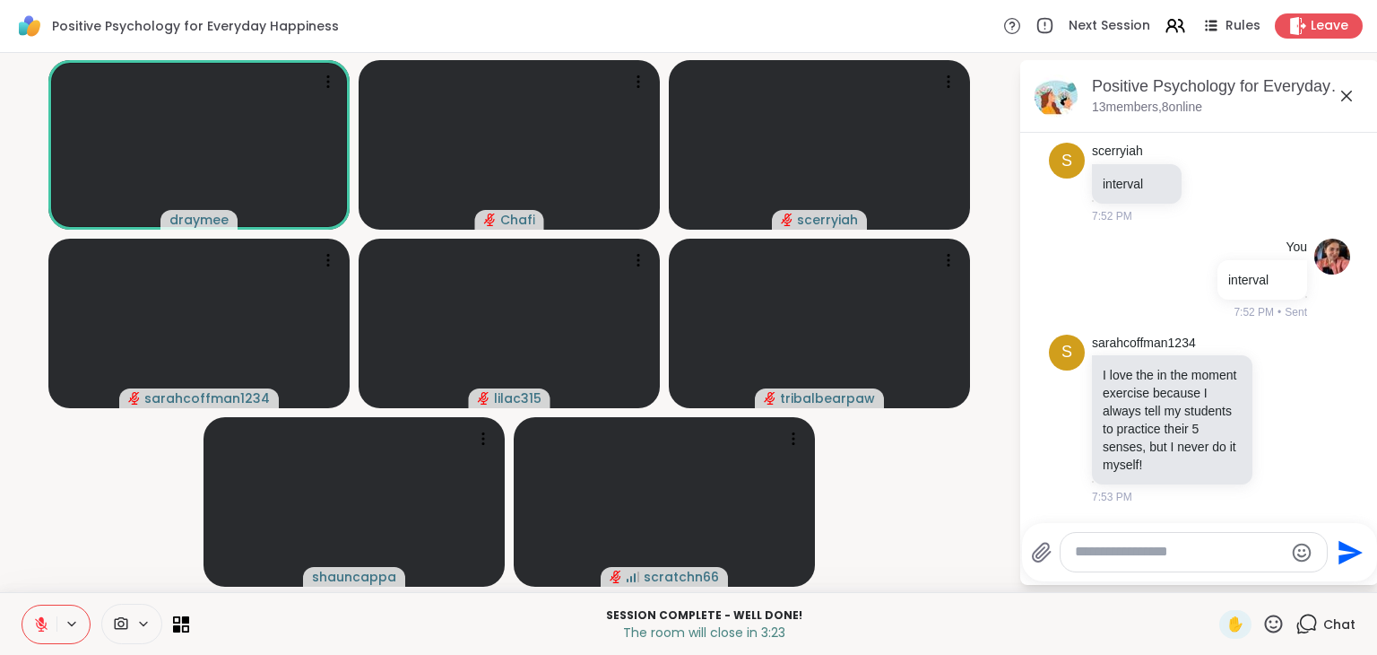
click at [1151, 566] on div at bounding box center [1194, 552] width 266 height 39
click at [1132, 550] on textarea "Type your message" at bounding box center [1179, 552] width 209 height 19
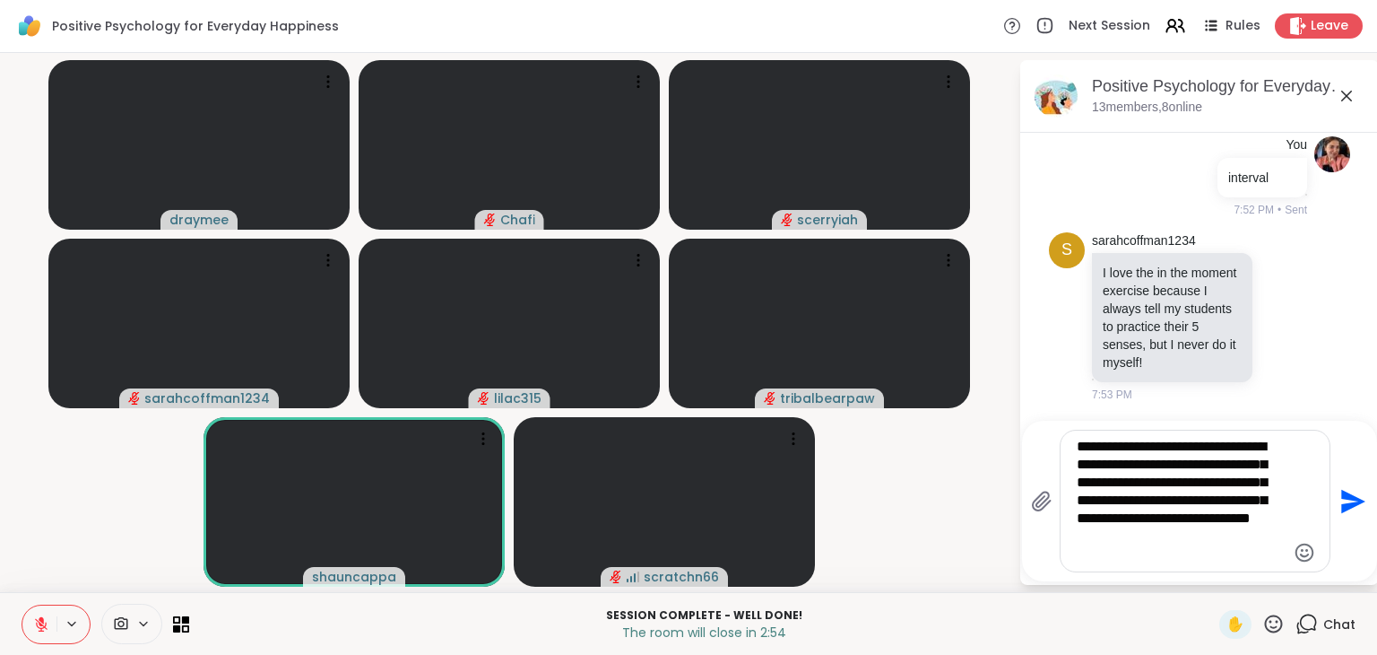
type textarea "**********"
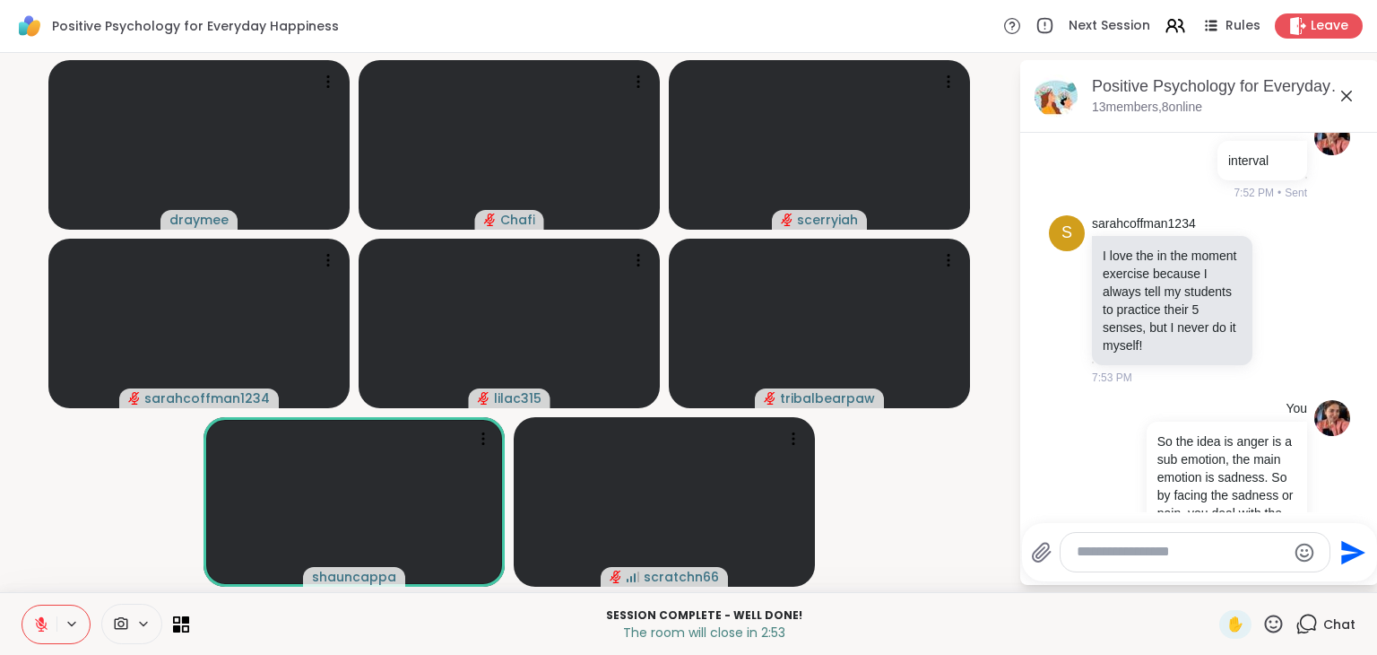
scroll to position [7131, 0]
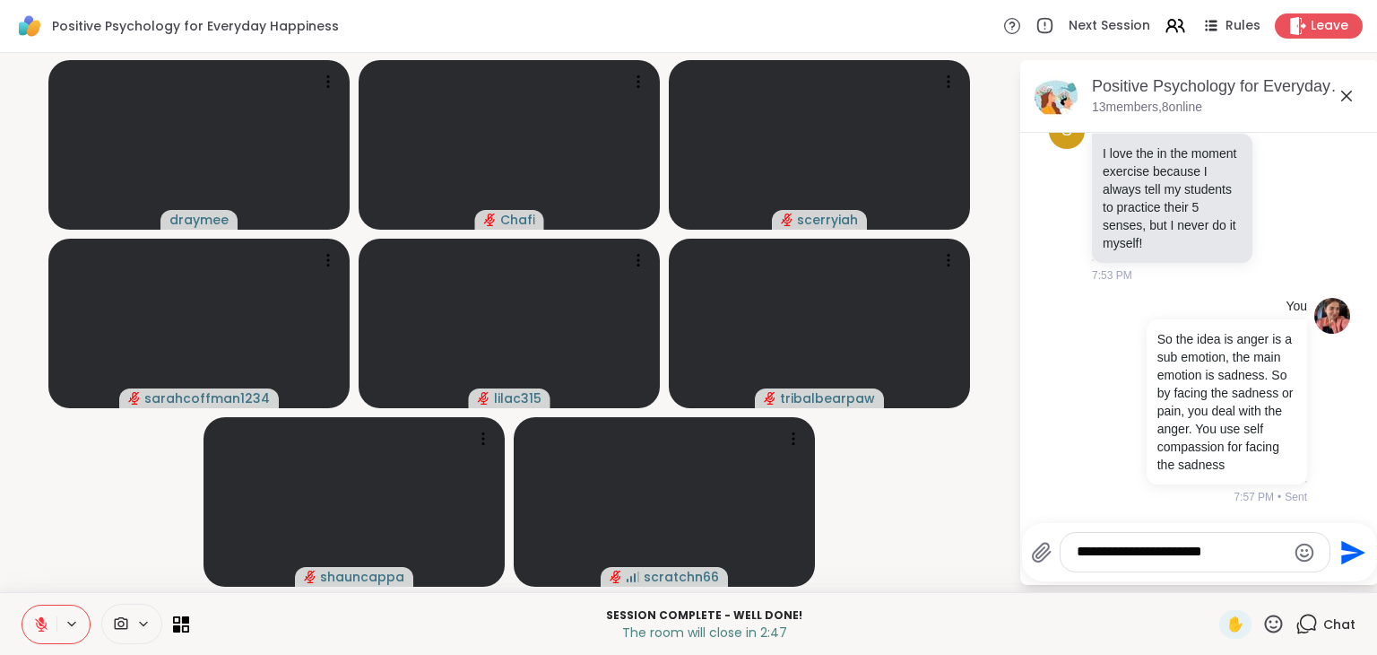
type textarea "**********"
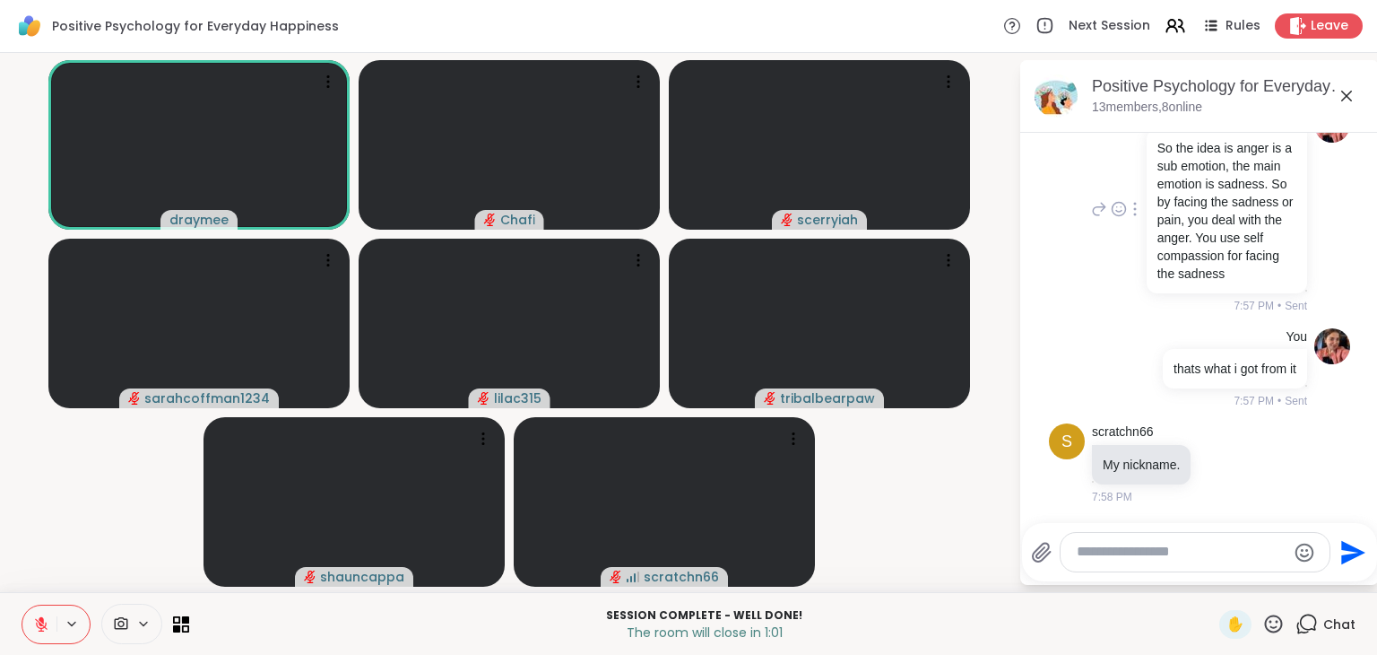
scroll to position [7278, 0]
click at [1263, 618] on icon at bounding box center [1274, 623] width 22 height 22
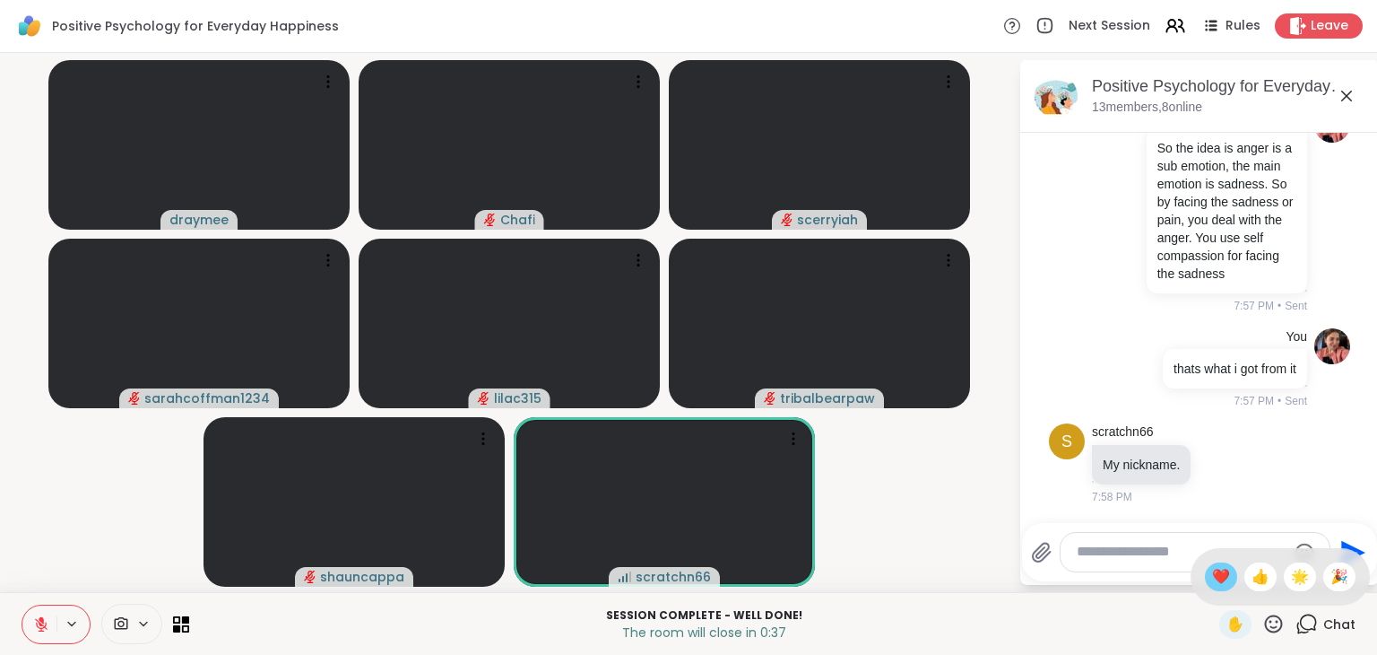
click at [1212, 584] on span "❤️" at bounding box center [1221, 577] width 18 height 22
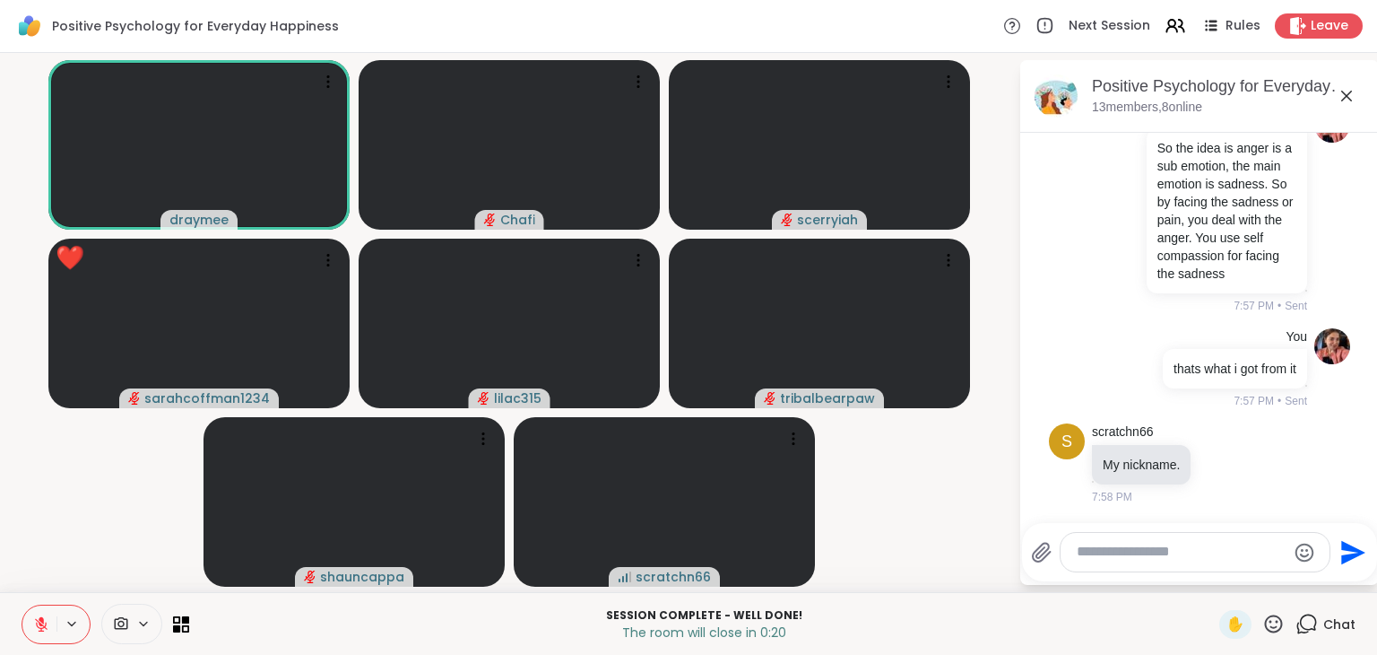
click at [1304, 556] on icon "Emoji picker" at bounding box center [1305, 552] width 19 height 19
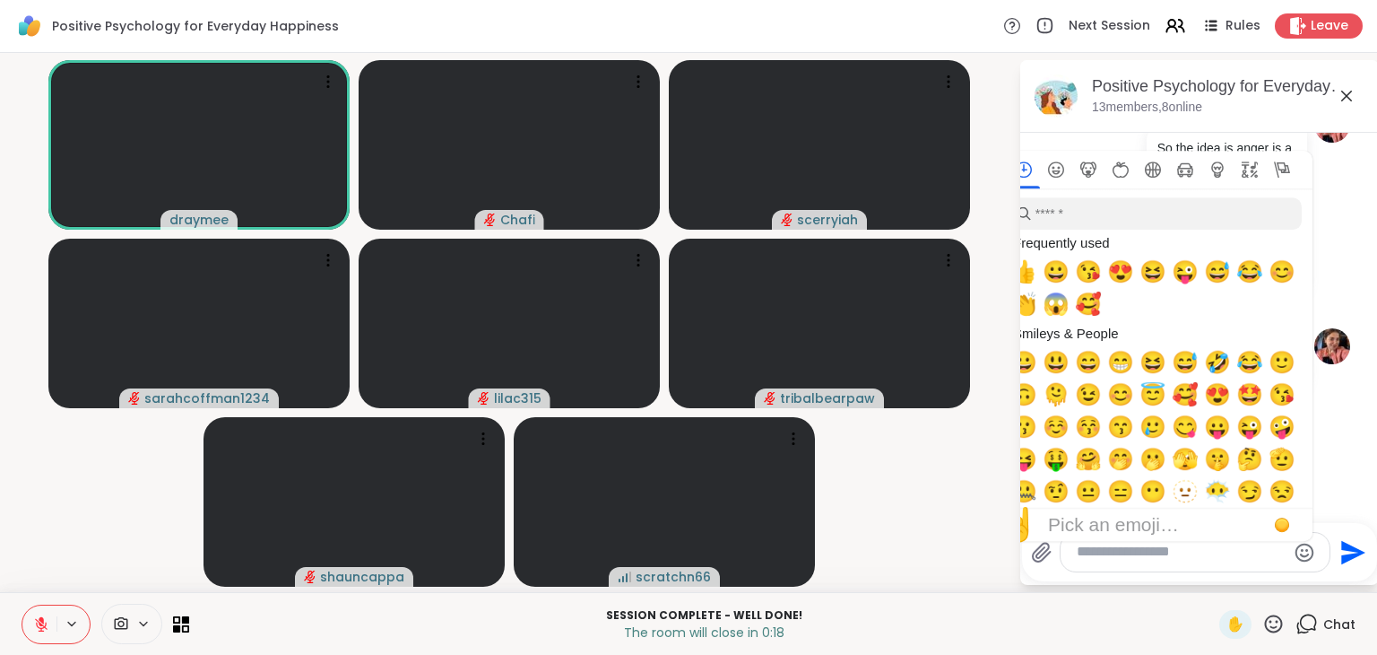
scroll to position [7434, 0]
click at [1091, 553] on textarea "Type your message" at bounding box center [1181, 552] width 209 height 19
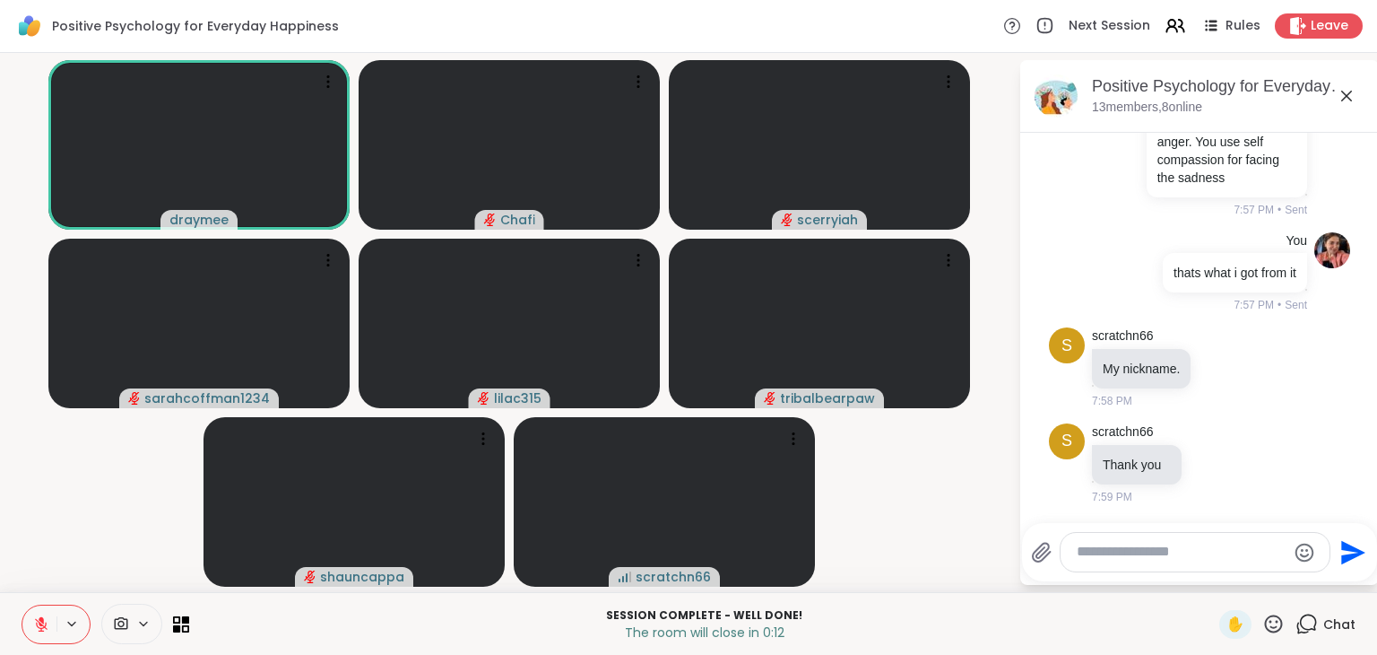
drag, startPoint x: 1268, startPoint y: 617, endPoint x: 1256, endPoint y: 626, distance: 14.7
click at [1263, 626] on icon at bounding box center [1274, 623] width 22 height 22
click at [1212, 580] on span "❤️" at bounding box center [1221, 577] width 18 height 22
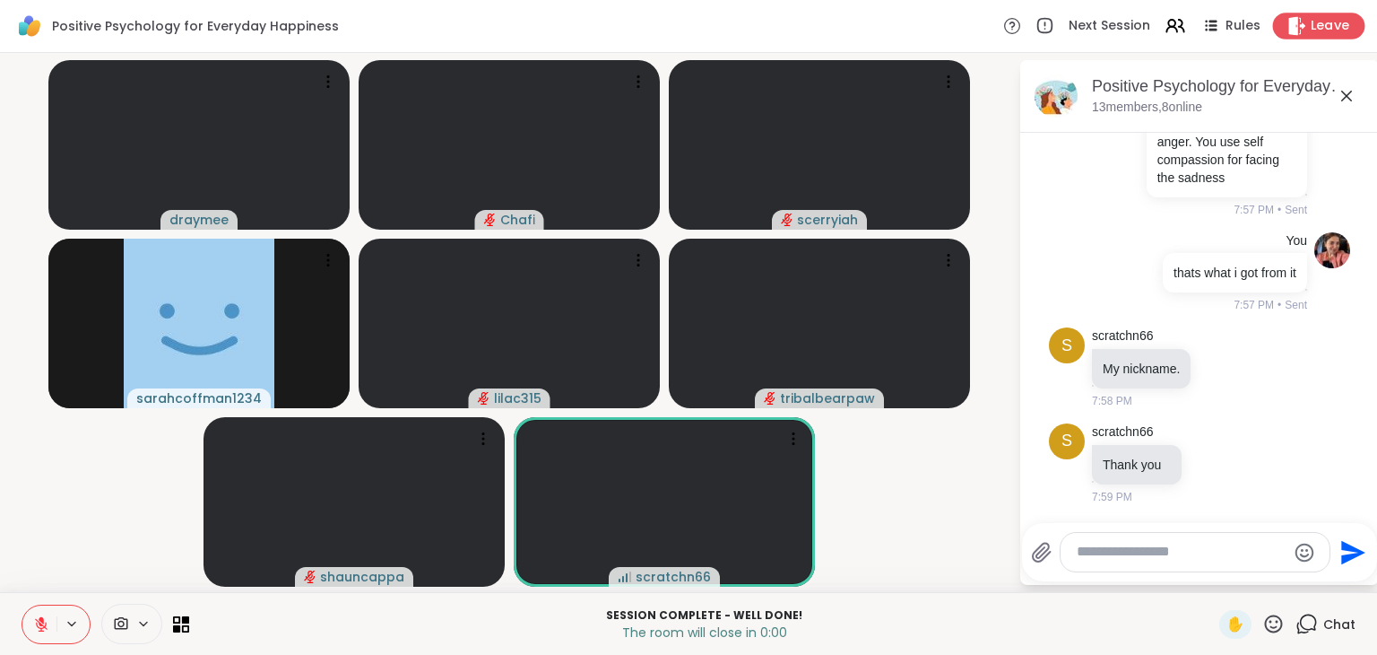
click at [1291, 20] on icon at bounding box center [1297, 25] width 19 height 19
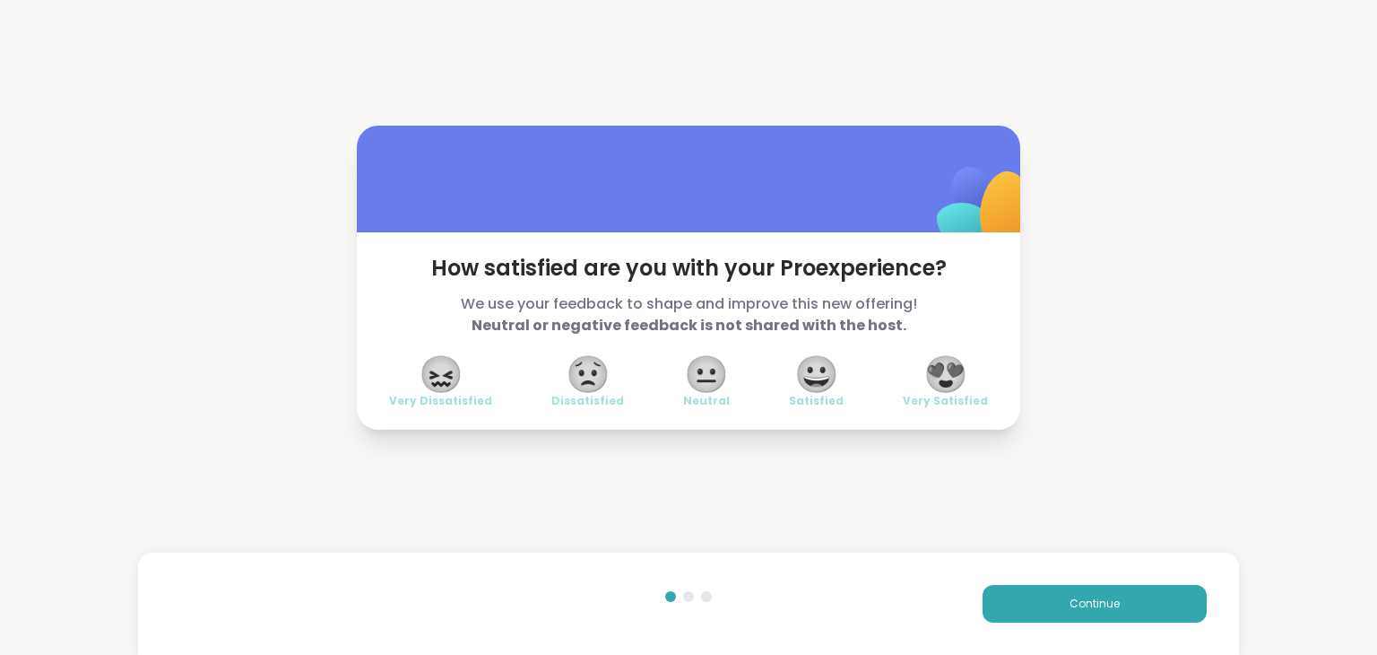
click at [942, 368] on span "😍" at bounding box center [946, 374] width 45 height 32
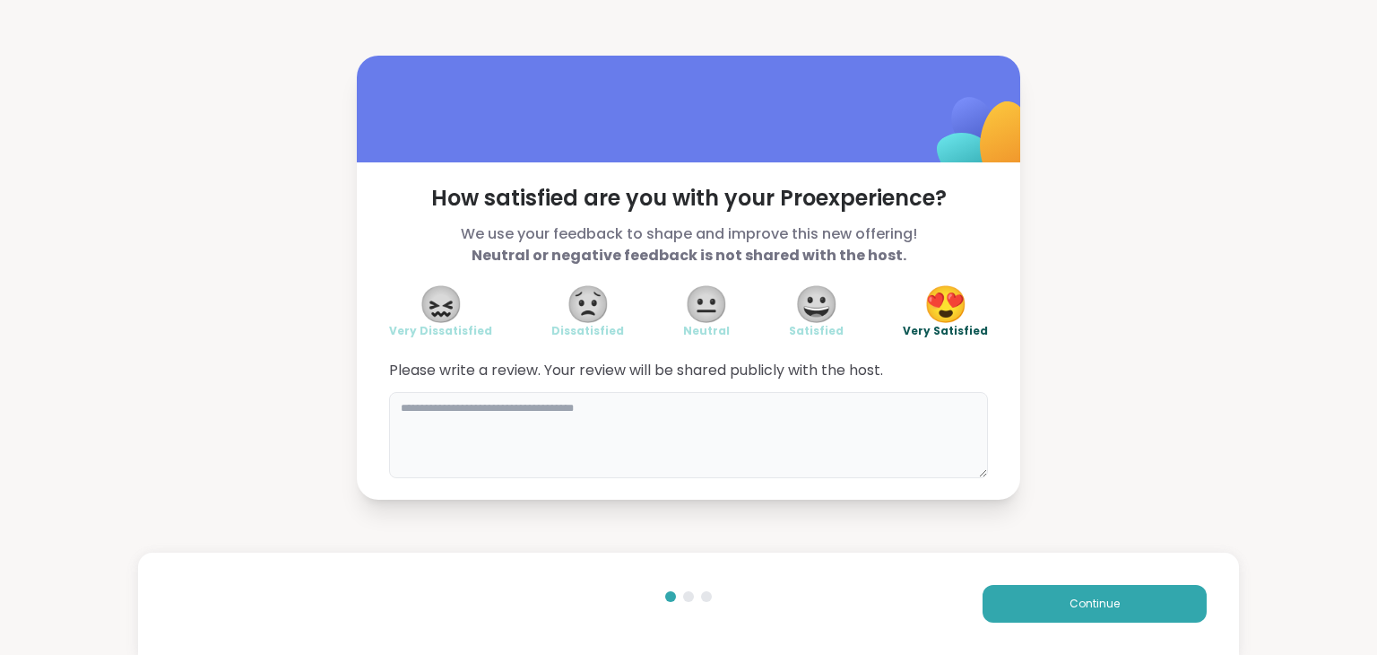
click at [833, 422] on textarea at bounding box center [688, 435] width 599 height 86
type textarea "**********"
click at [1028, 598] on button "Continue" at bounding box center [1095, 604] width 224 height 38
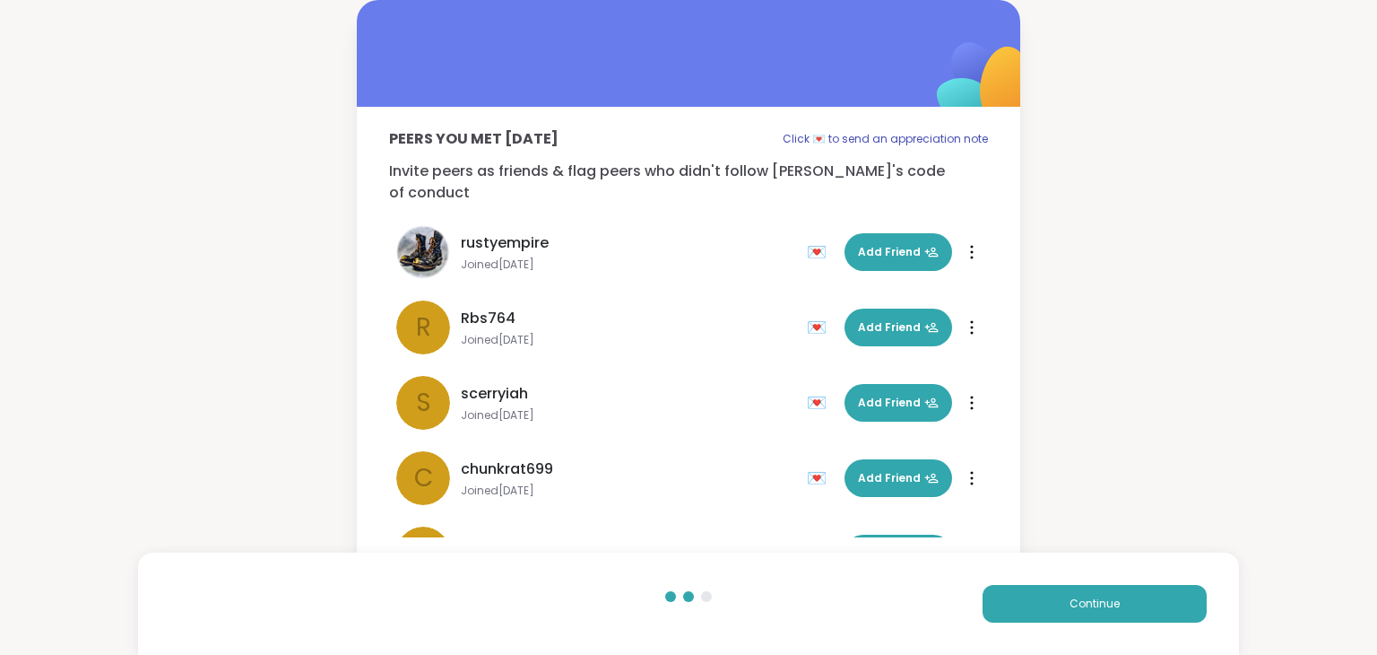
click at [1101, 392] on div "Peers you met [DATE] Click 💌 to send an appreciation note Invite peers as frien…" at bounding box center [688, 286] width 1377 height 573
